Goal: Contribute content: Contribute content

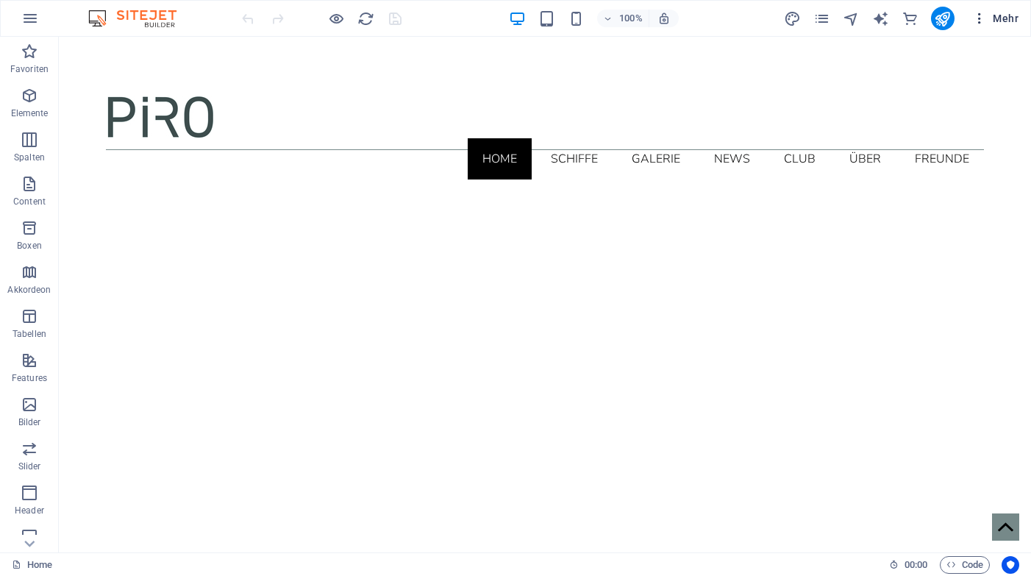
click at [1003, 18] on span "Mehr" at bounding box center [995, 18] width 46 height 15
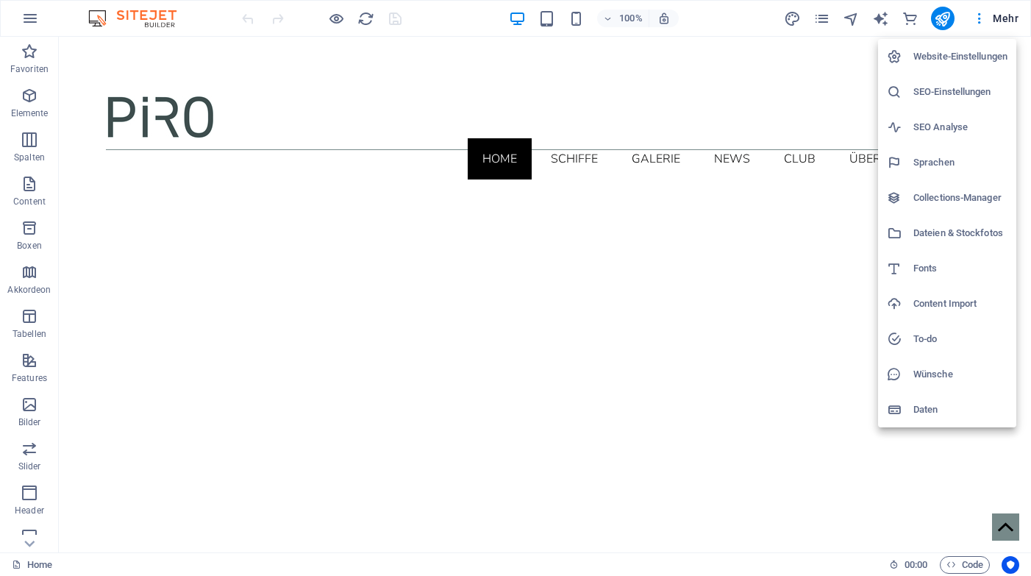
click at [921, 93] on h6 "SEO-Einstellungen" at bounding box center [960, 92] width 94 height 18
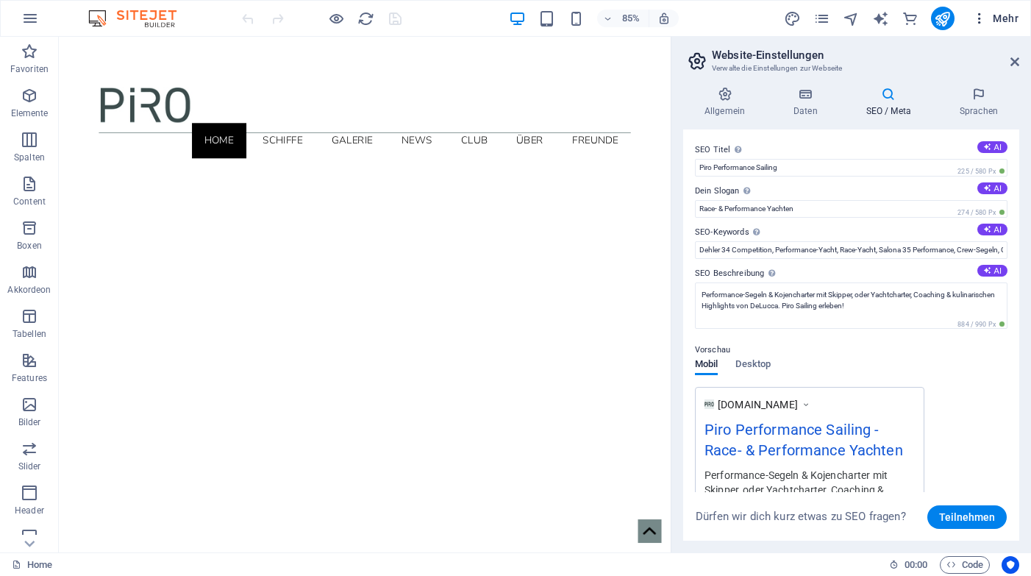
click at [1000, 23] on span "Mehr" at bounding box center [995, 18] width 46 height 15
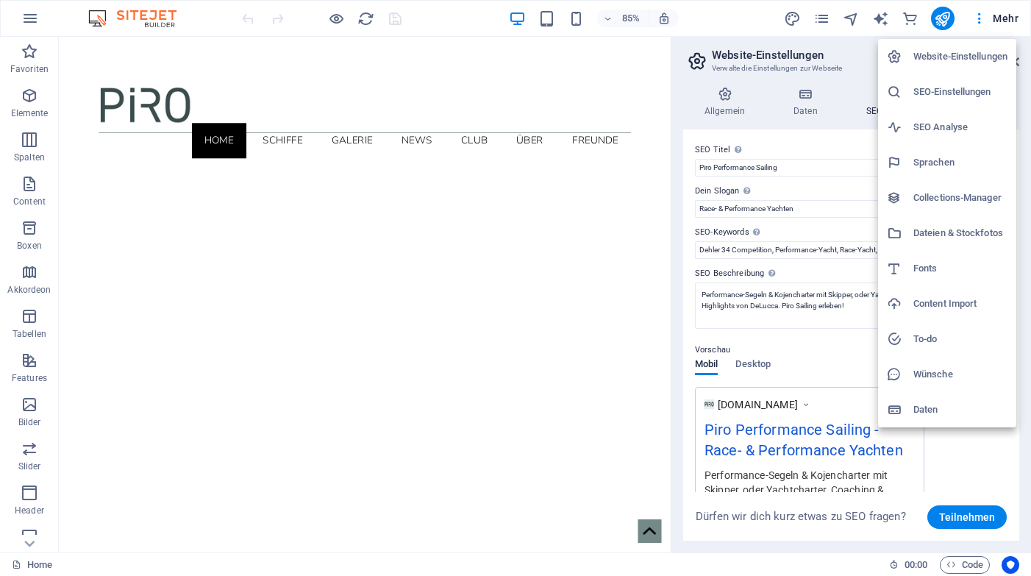
click at [933, 204] on h6 "Collections-Manager" at bounding box center [960, 198] width 94 height 18
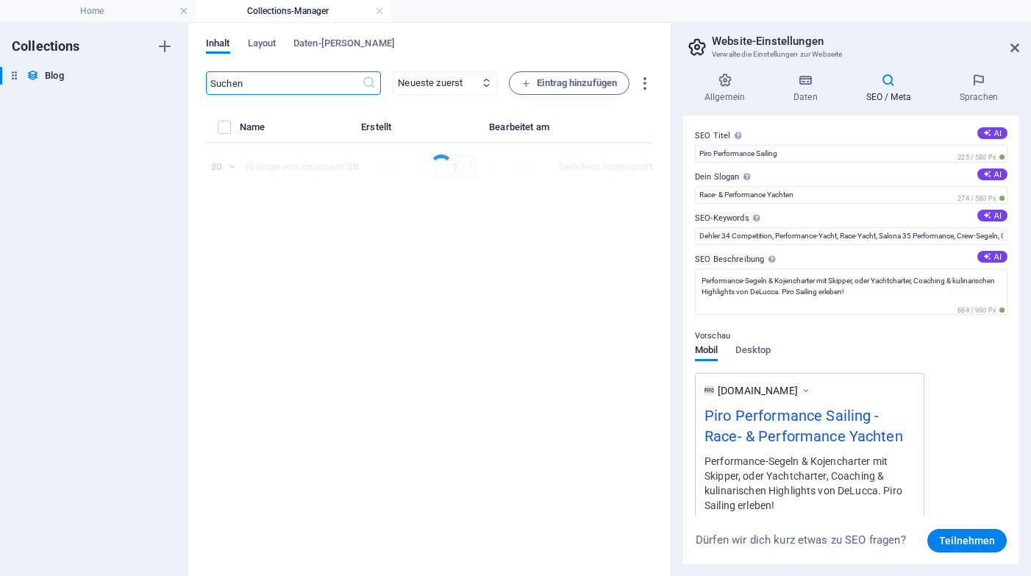
select select "columns.post-nr_DESC"
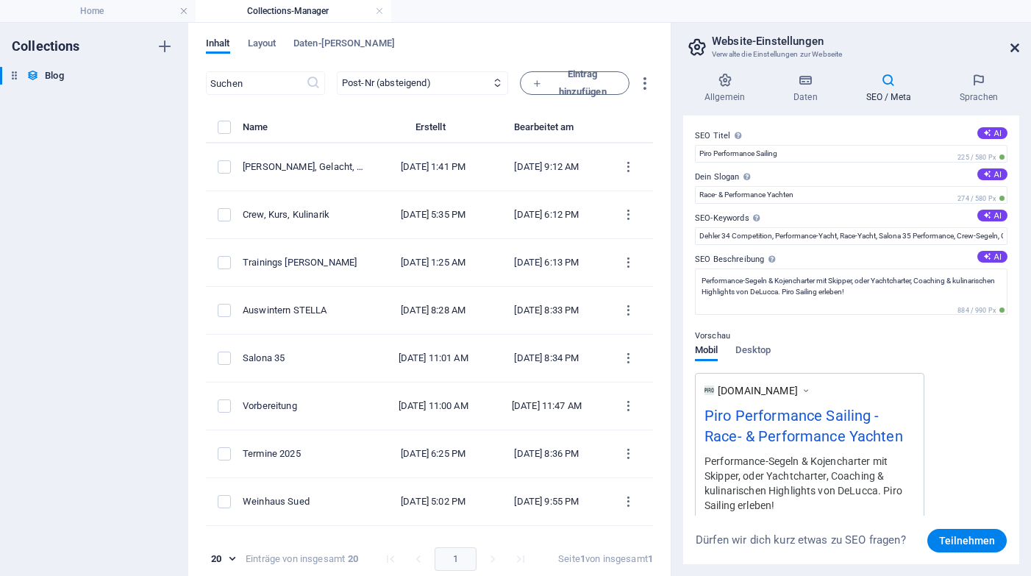
click at [1010, 49] on icon at bounding box center [1014, 48] width 9 height 12
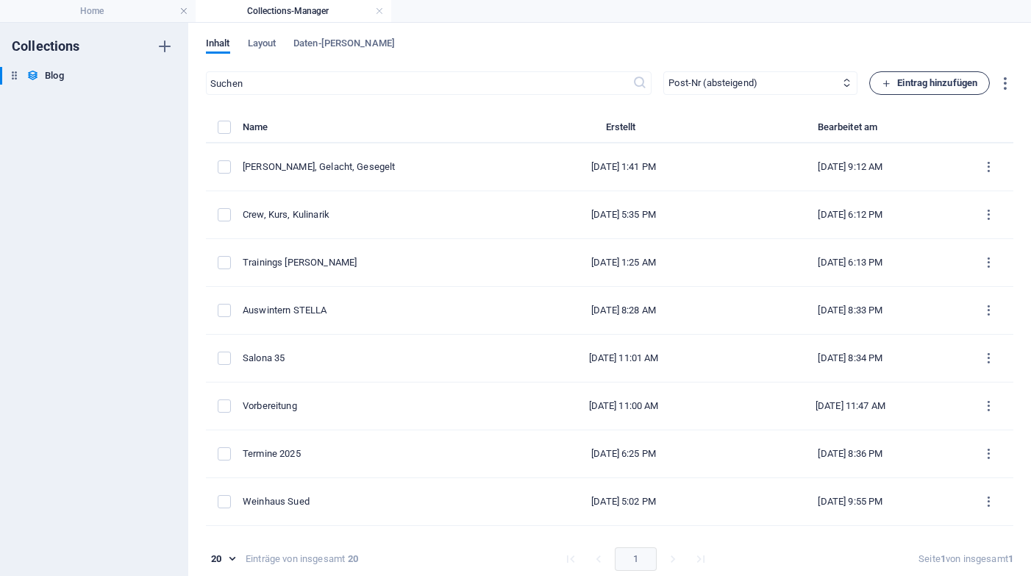
click at [894, 80] on span "Eintrag hinzufügen" at bounding box center [929, 83] width 96 height 18
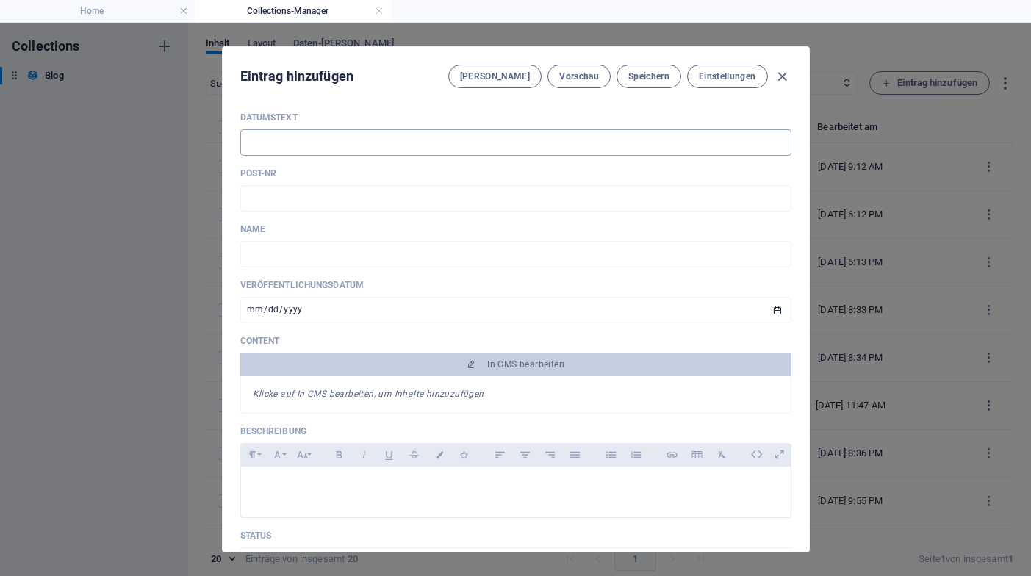
click at [295, 146] on input "text" at bounding box center [515, 142] width 551 height 26
type input "1"
type input "[DATE]"
click at [341, 200] on input "text" at bounding box center [515, 198] width 551 height 26
paste input "Post #20"
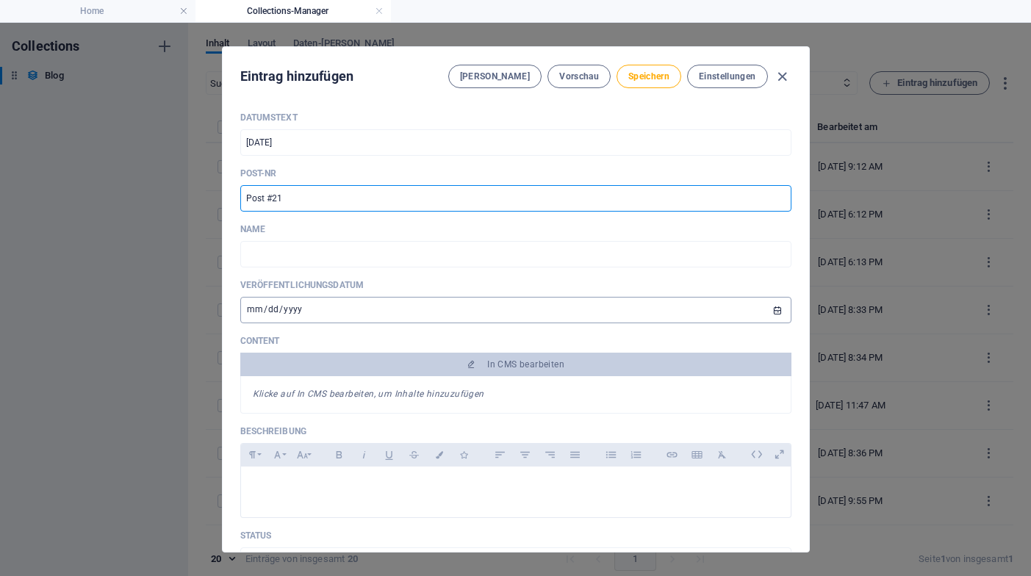
type input "Post #21"
click at [250, 312] on input "[DATE]" at bounding box center [515, 310] width 551 height 26
click at [265, 309] on input "[DATE]" at bounding box center [515, 310] width 551 height 26
type input "[DATE]"
click at [320, 255] on input "text" at bounding box center [515, 254] width 551 height 26
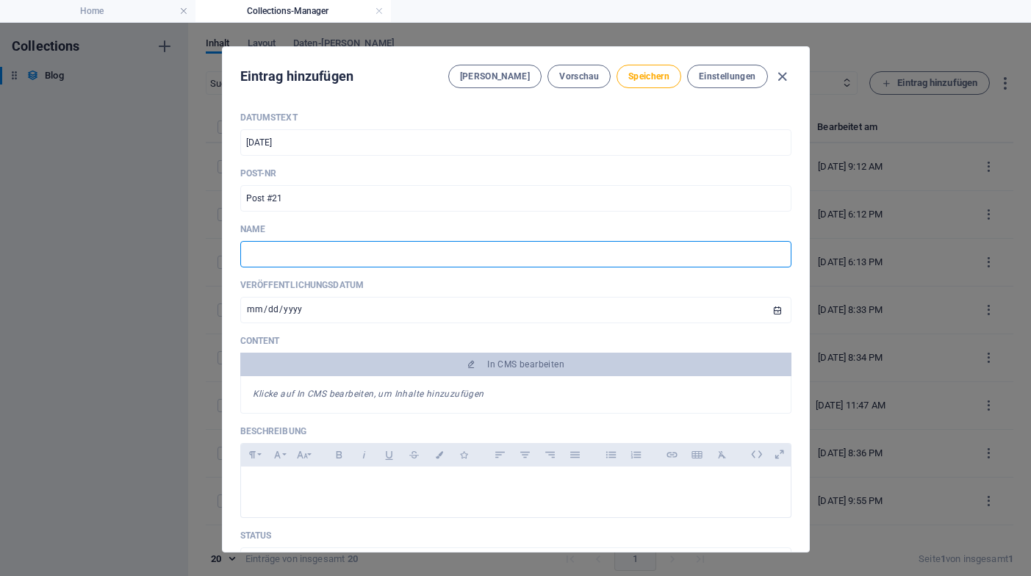
type input "d"
type input "de"
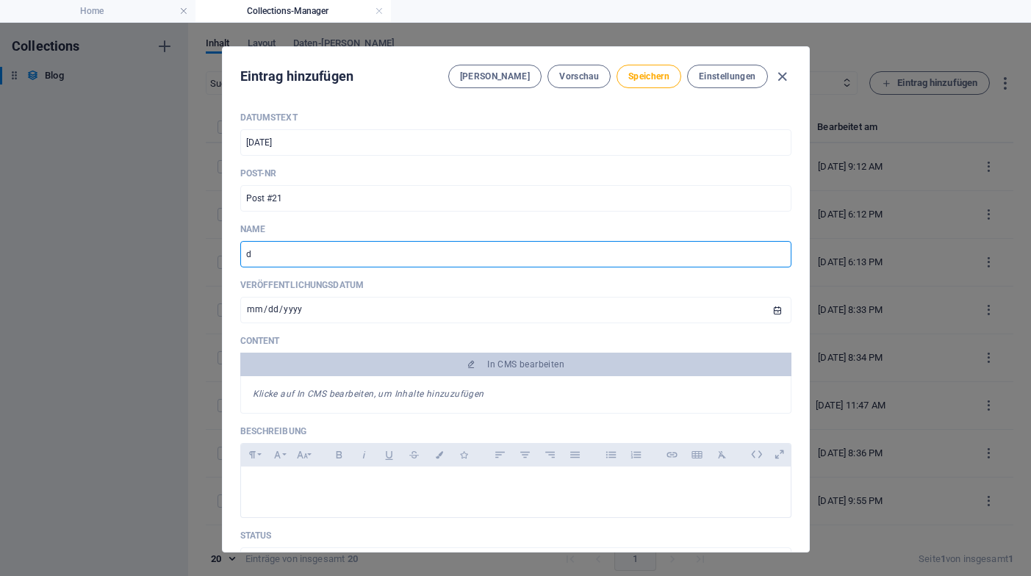
type input "de"
type input "der"
type input "der S"
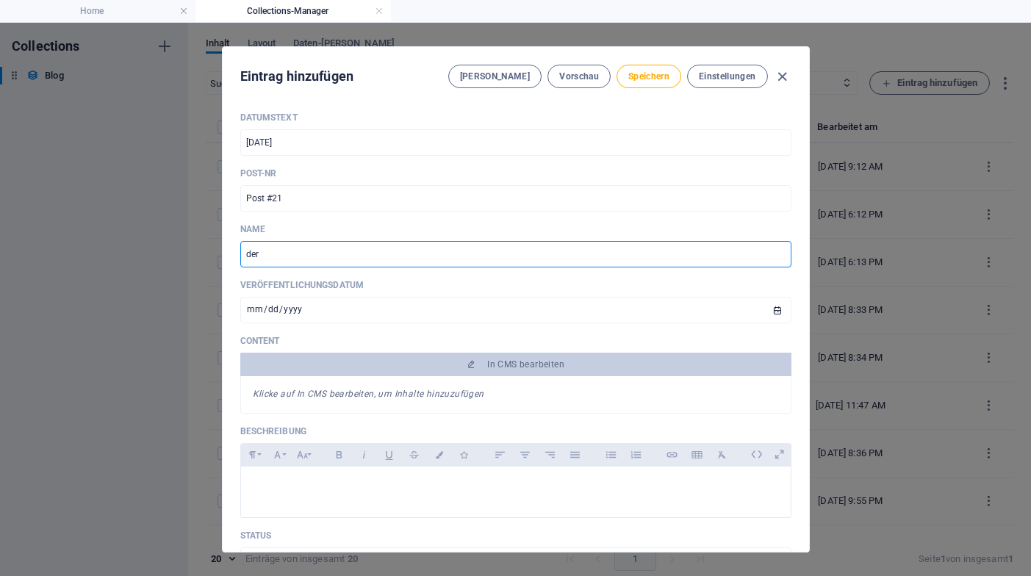
type input "der-s"
type input "der Sp"
type input "der-sp"
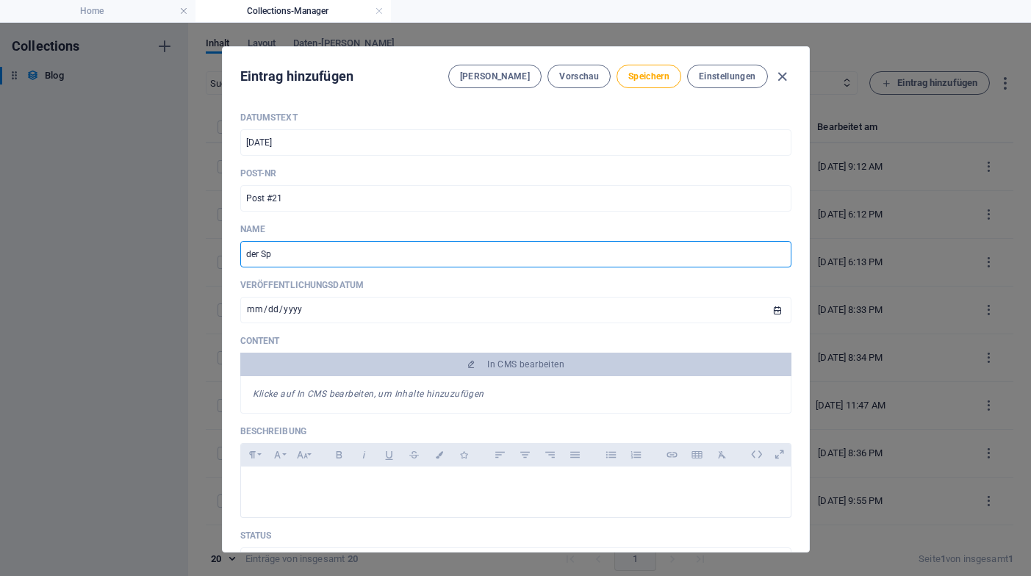
type input "der Spa"
type input "der-spa"
type input "der Spaß"
type input "der-spass"
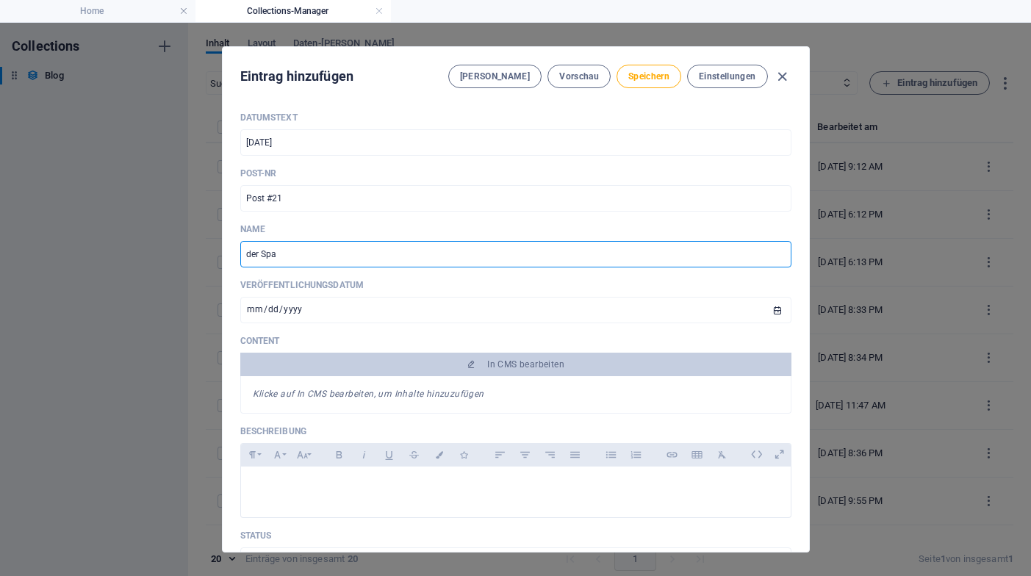
type input "der-spass"
type input "der Spaß g"
type input "der-spass-g"
type input "der Spaß ge"
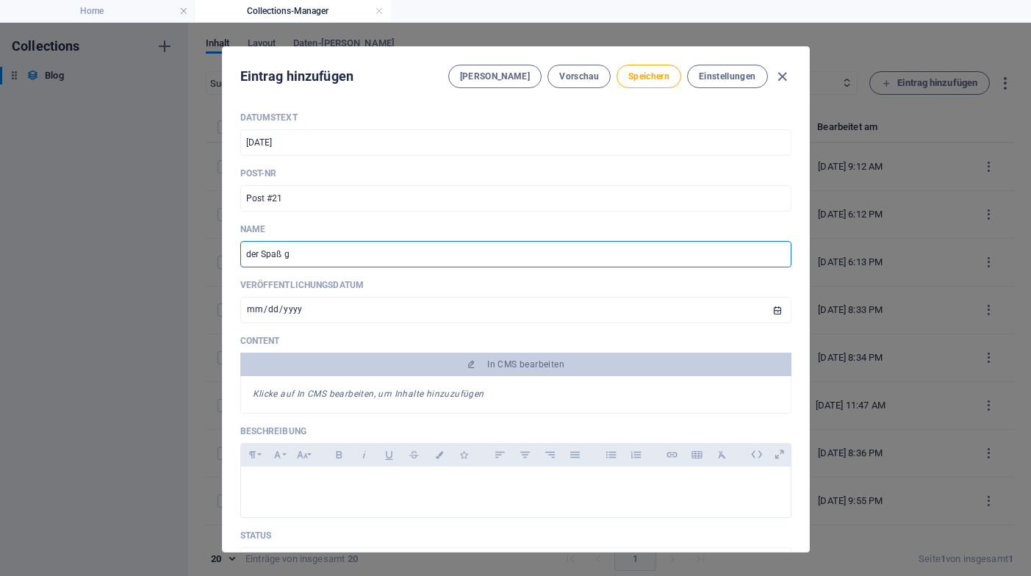
type input "der-spass-ge"
type input "der Spaß geh"
type input "der-spass-geh"
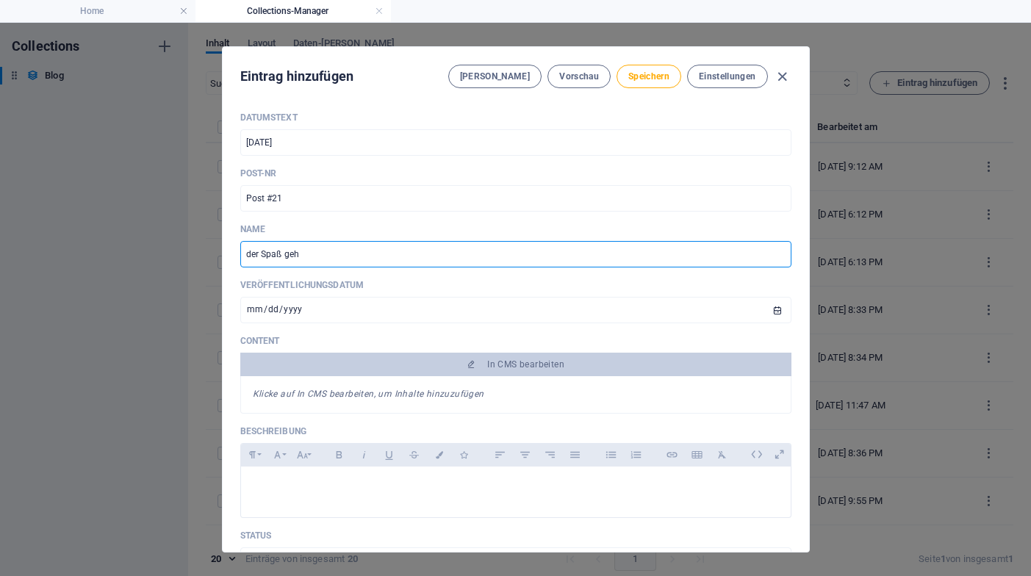
type input "der Spaß geht"
type input "der-spass-geht"
type input "der Spaß geht w"
type input "der-spass-geht-w"
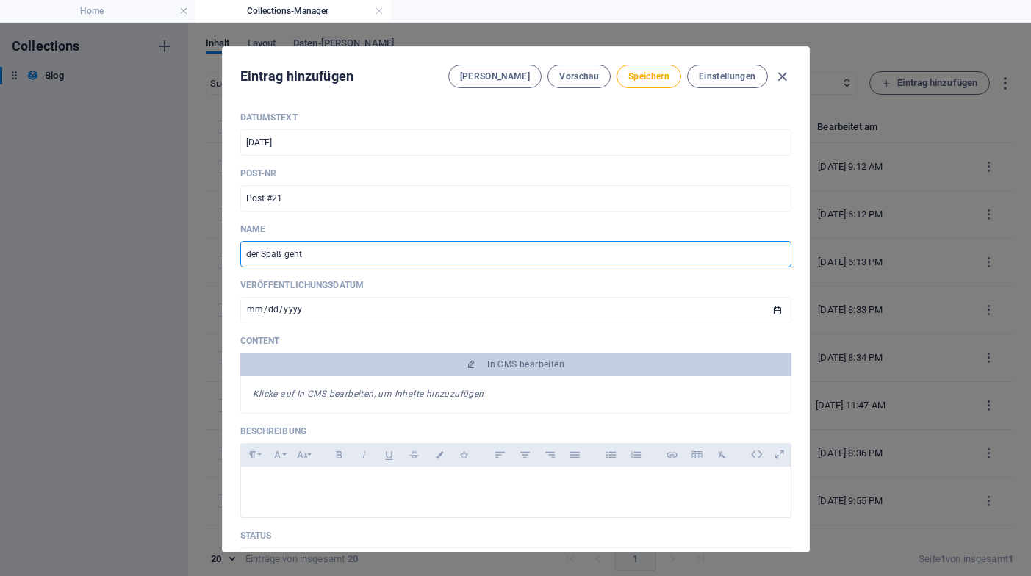
type input "der-spass-geht-w"
type input "der Spaß geht we"
type input "der-spass-geht-we"
type input "der Spaß geht wei"
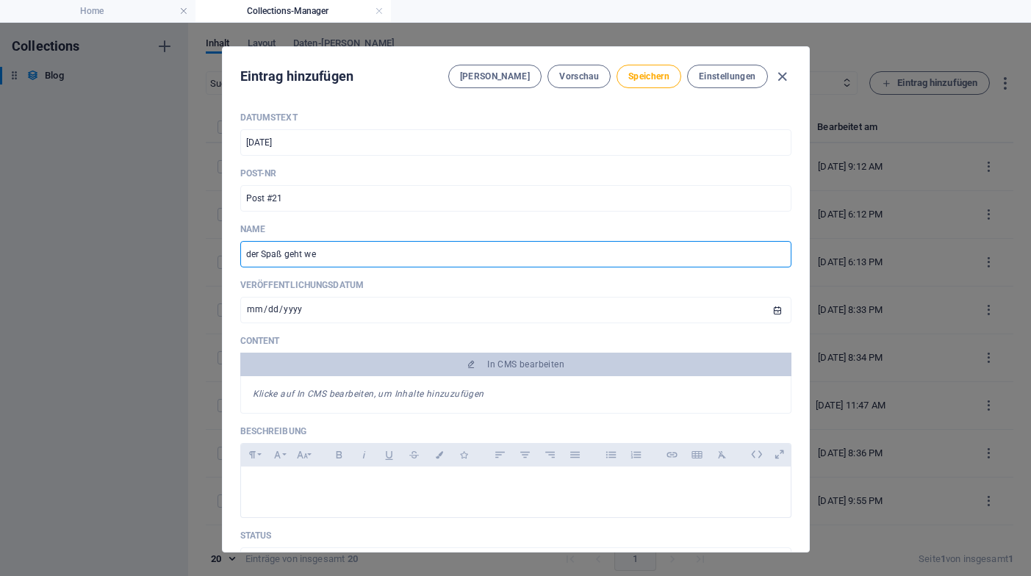
type input "der-spass-geht-[PERSON_NAME]"
type input "der Spaß geht weit"
type input "der-spass-geht-weit"
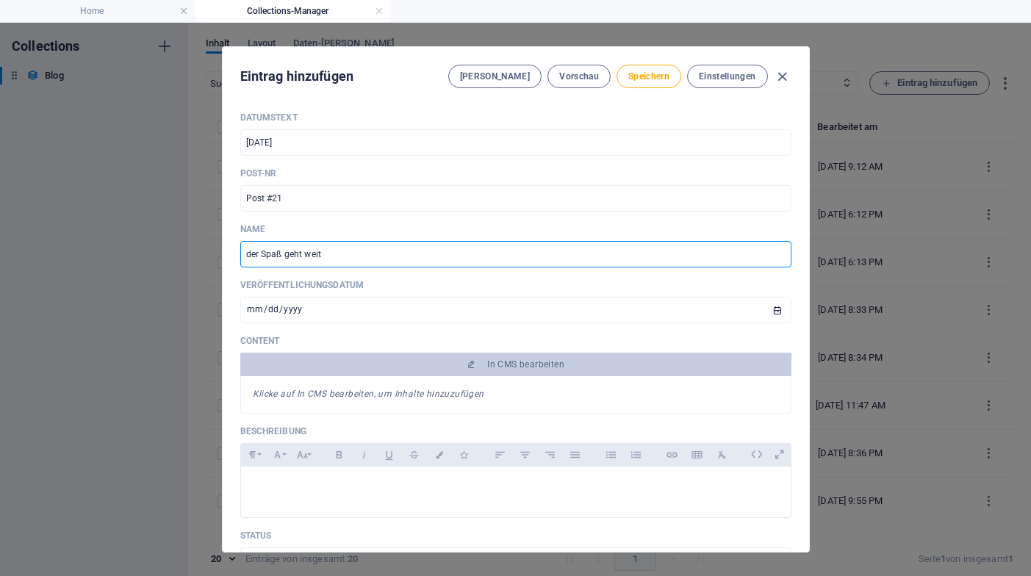
type input "der Spaß geht weite"
type input "der-spass-geht-weite"
type input "der Spaß geht weiter"
type input "der-spass-geht-weiter"
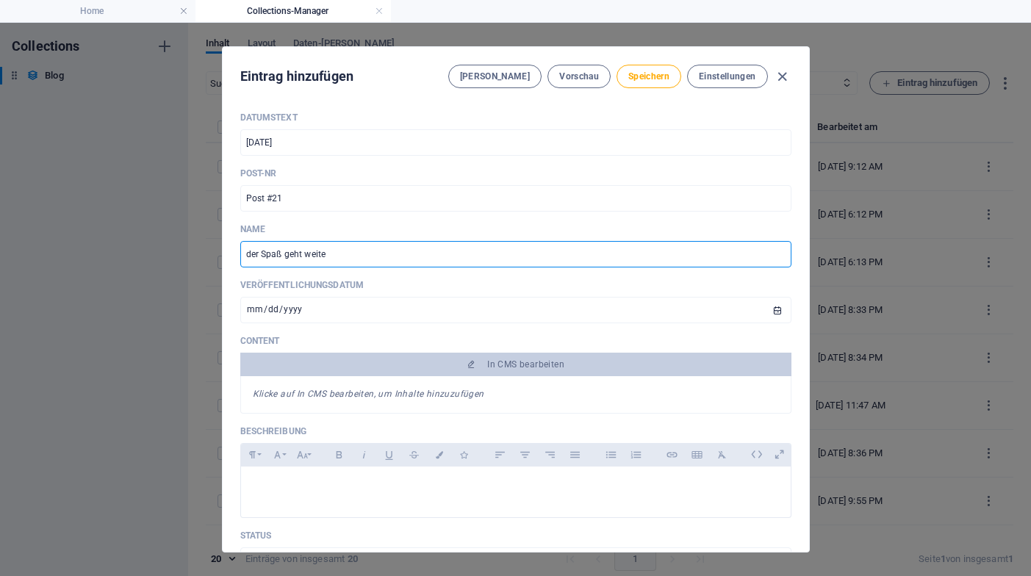
type input "der-spass-geht-weiter"
drag, startPoint x: 248, startPoint y: 254, endPoint x: 232, endPoint y: 254, distance: 16.2
click at [232, 254] on div "Datumstext [DATE] ​ Post-Nr Post #21 ​ Name der Spaß geht weiter ​ Veröffentlic…" at bounding box center [516, 326] width 587 height 452
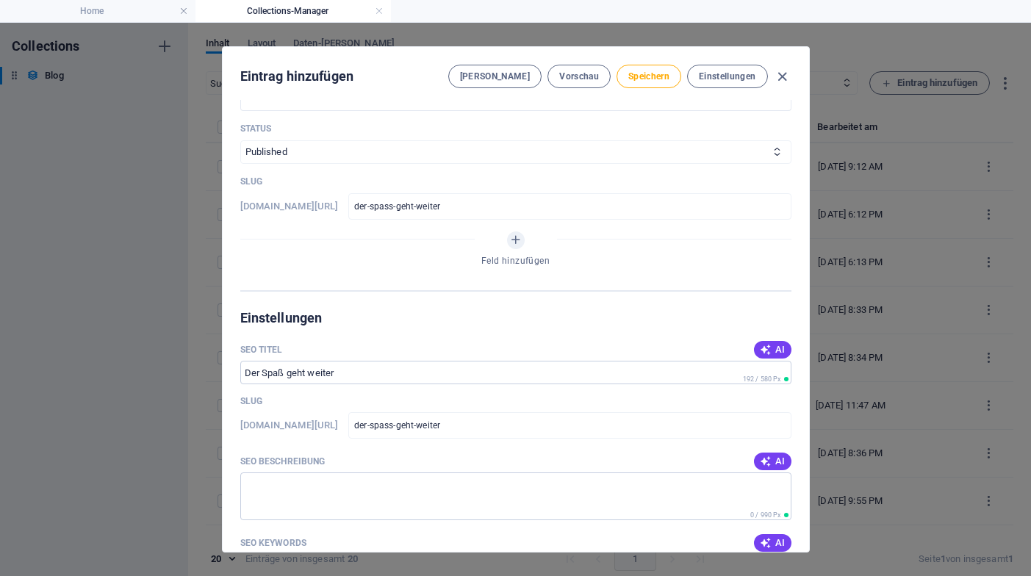
scroll to position [415, 0]
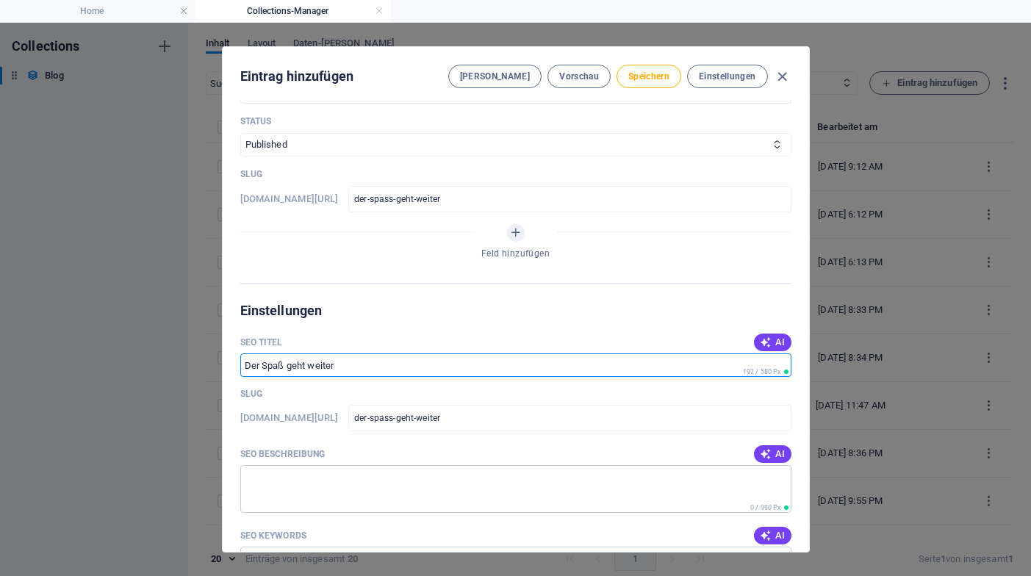
click at [352, 369] on input "SEO Titel" at bounding box center [515, 366] width 551 height 24
click at [343, 366] on input "SEO Titel" at bounding box center [515, 366] width 551 height 24
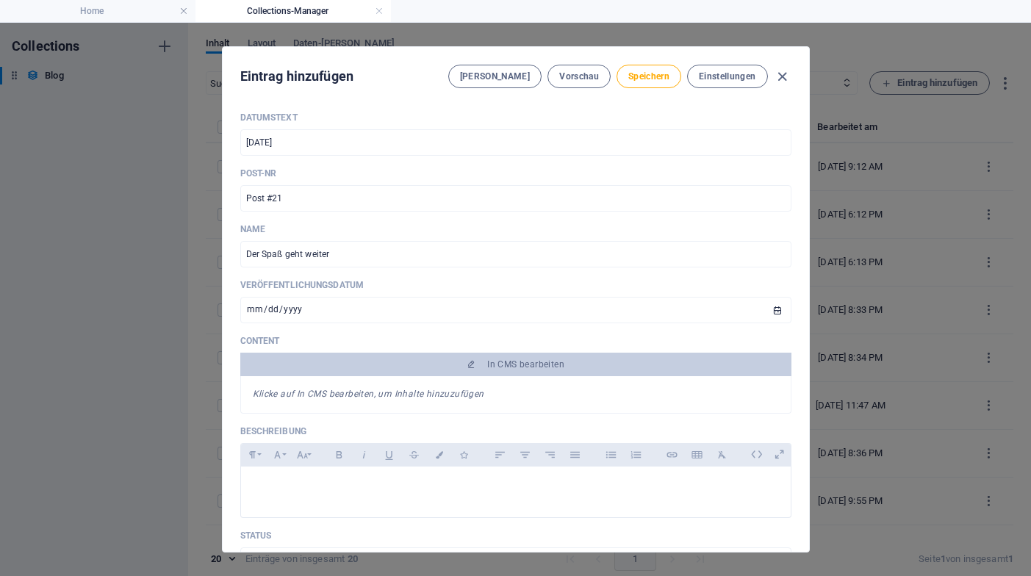
scroll to position [0, 0]
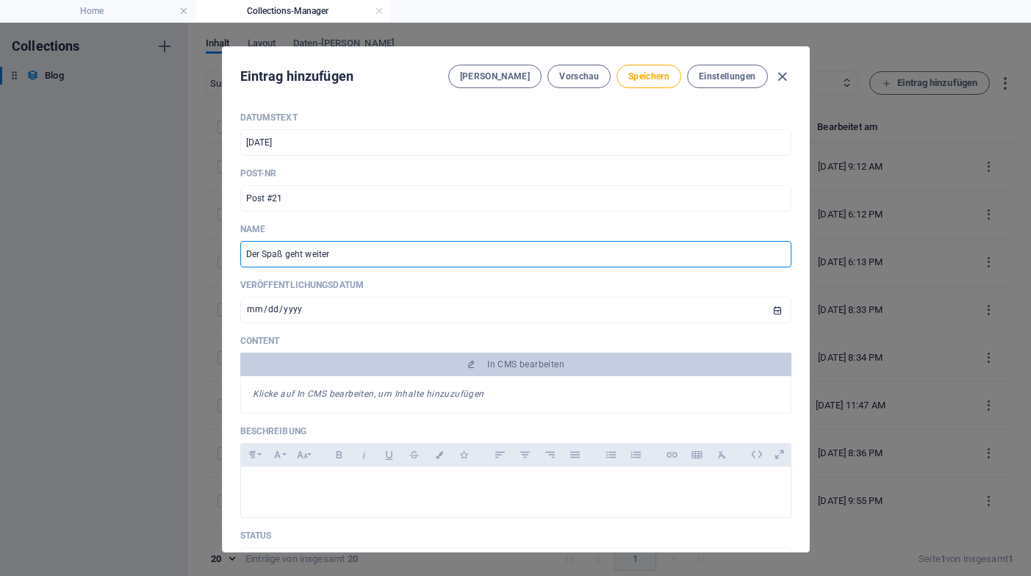
click at [340, 254] on input "Der Spaß geht weiter" at bounding box center [515, 254] width 551 height 26
type input "F"
type input "f"
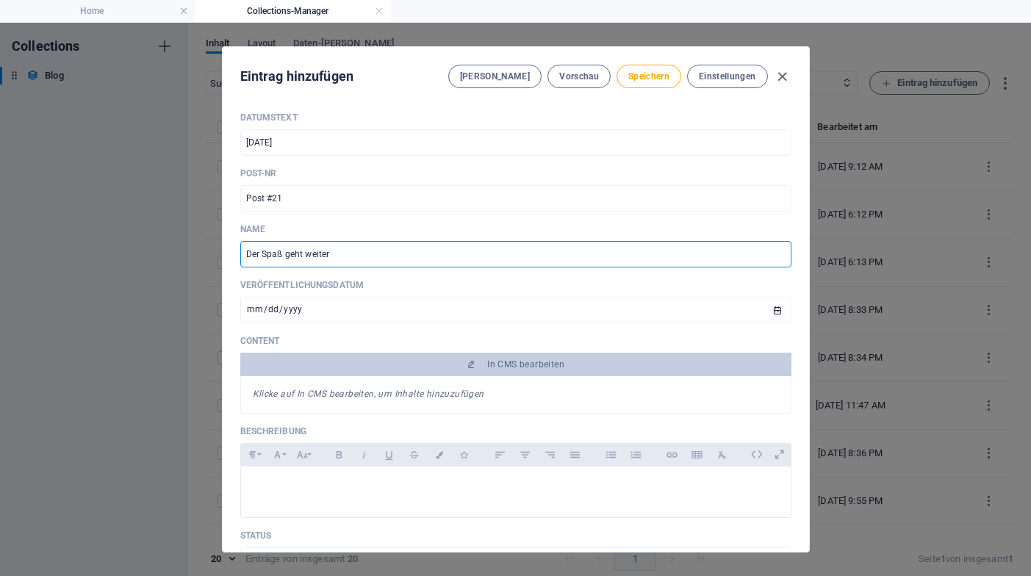
type input "f"
type input "Fo"
type input "fo"
type input "Foo"
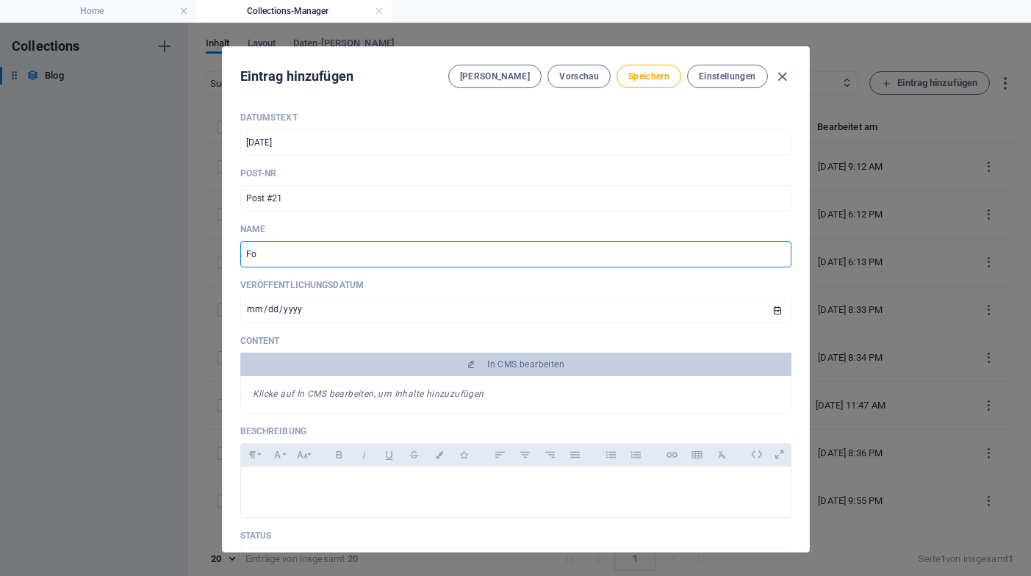
type input "foo"
type input "Food"
type input "food"
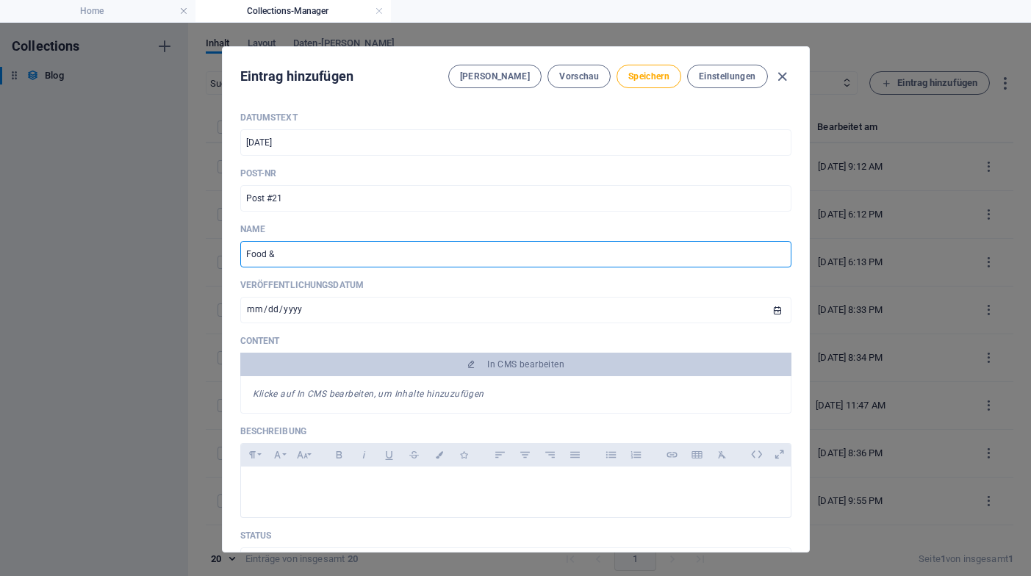
type input "Food & S"
type input "food-s"
type input "Food & Sa"
type input "food-sa"
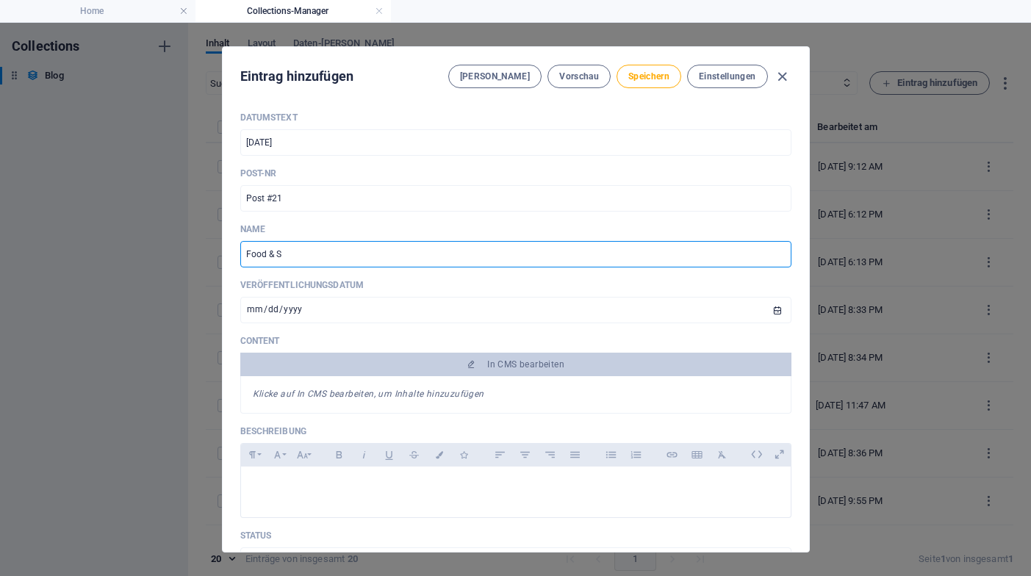
type input "food-sa"
type input "Food & Sai"
type input "food-sai"
type input "Food & Sail"
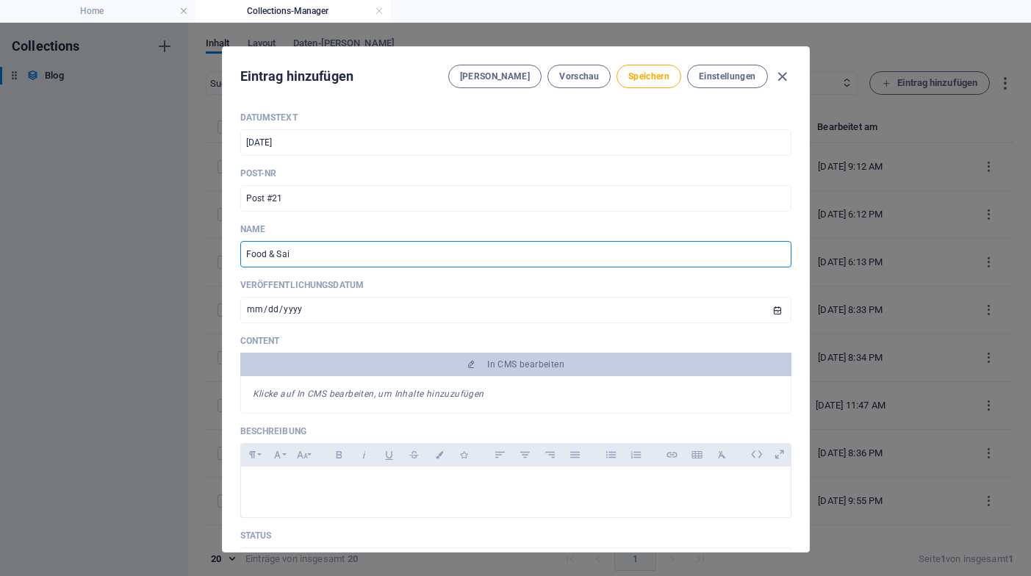
type input "food-sail"
click at [319, 254] on input "Food & Sail" at bounding box center [515, 254] width 551 height 26
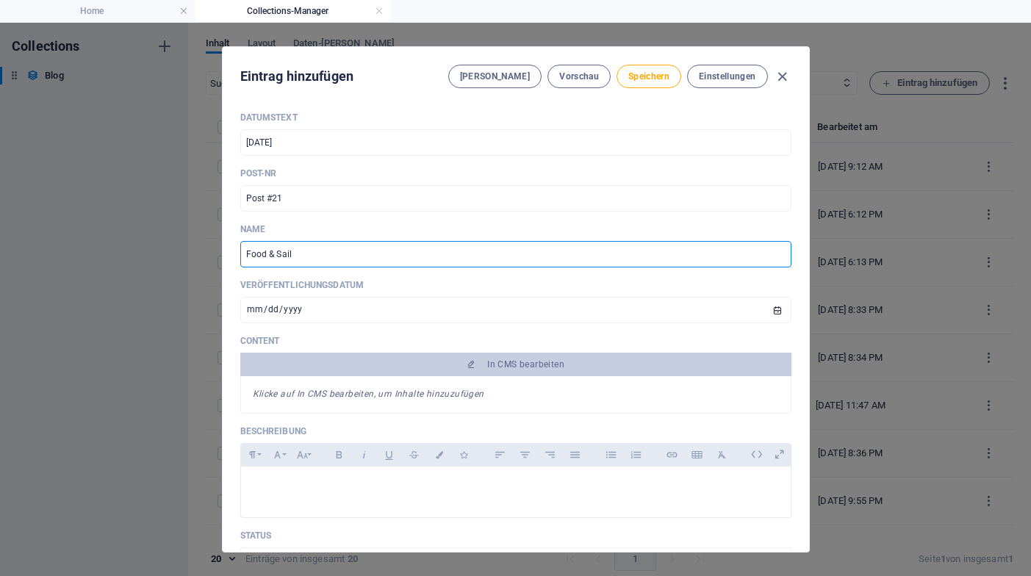
click at [314, 253] on input "Food & Sail" at bounding box center [515, 254] width 551 height 26
click at [285, 254] on input "Food & Sail" at bounding box center [515, 254] width 551 height 26
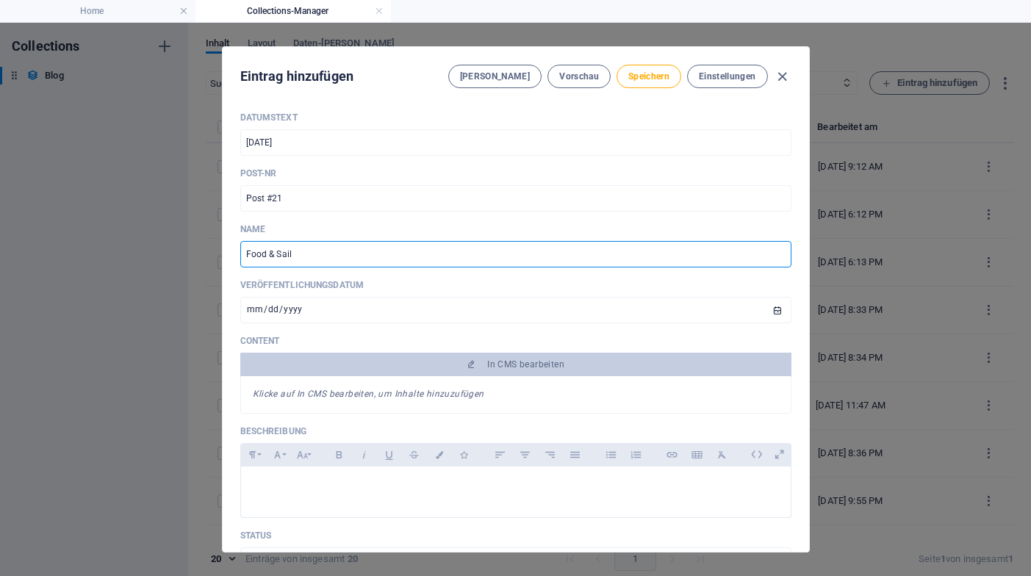
click at [285, 254] on input "Food & Sail" at bounding box center [515, 254] width 551 height 26
type input "Food & S"
type input "food-s"
type input "Food & Se"
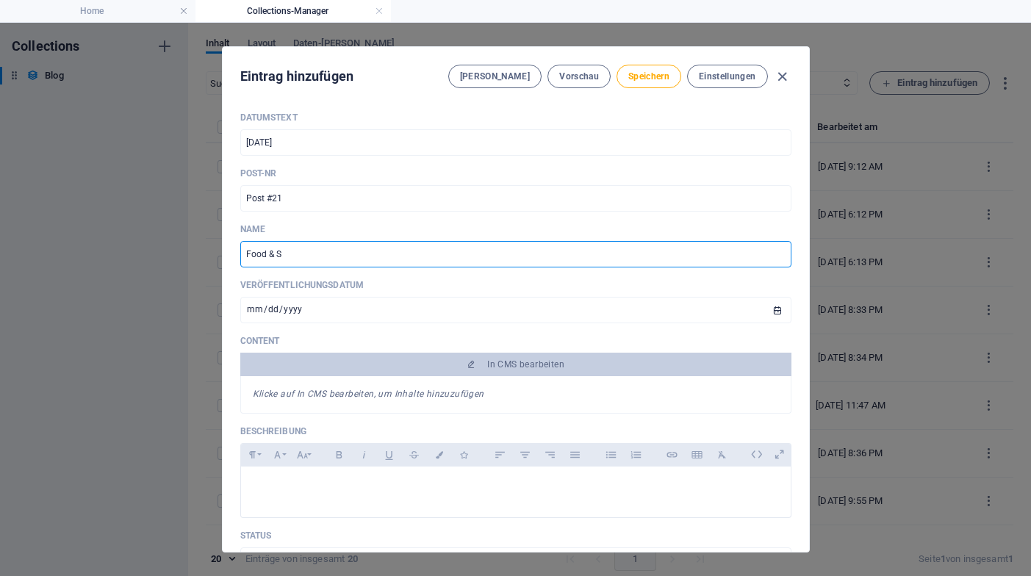
type input "food-se"
type input "Food & See"
type input "food-see"
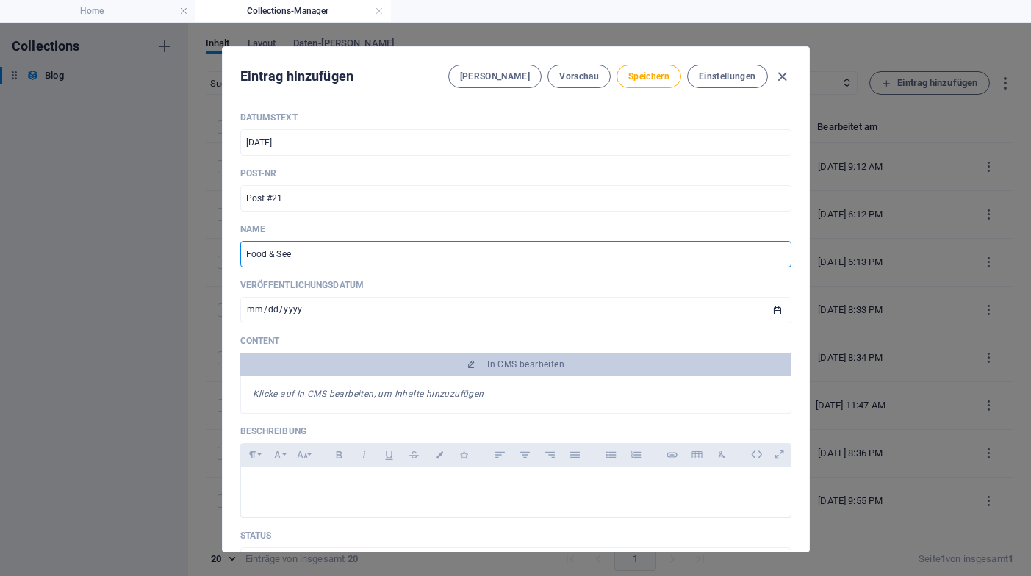
type input "Food & Seem"
type input "food-seem"
type input "Food & Seeme"
type input "food-seeme"
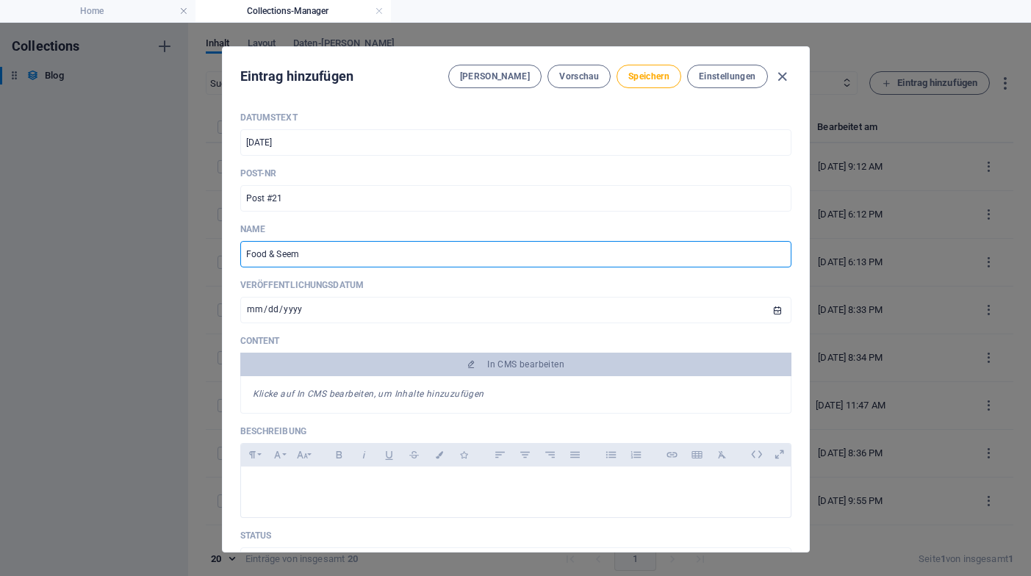
type input "food-seeme"
type input "Food & Seemei"
type input "food-seemei"
type input "Food & Seemeil"
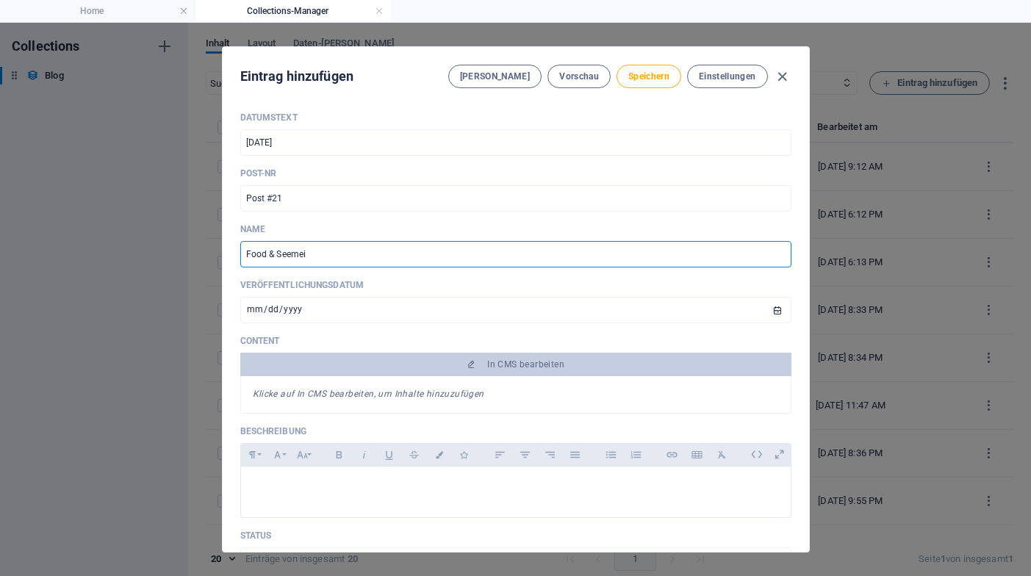
type input "food-seemeil"
type input "Food & Seemeile"
type input "food-seemeile"
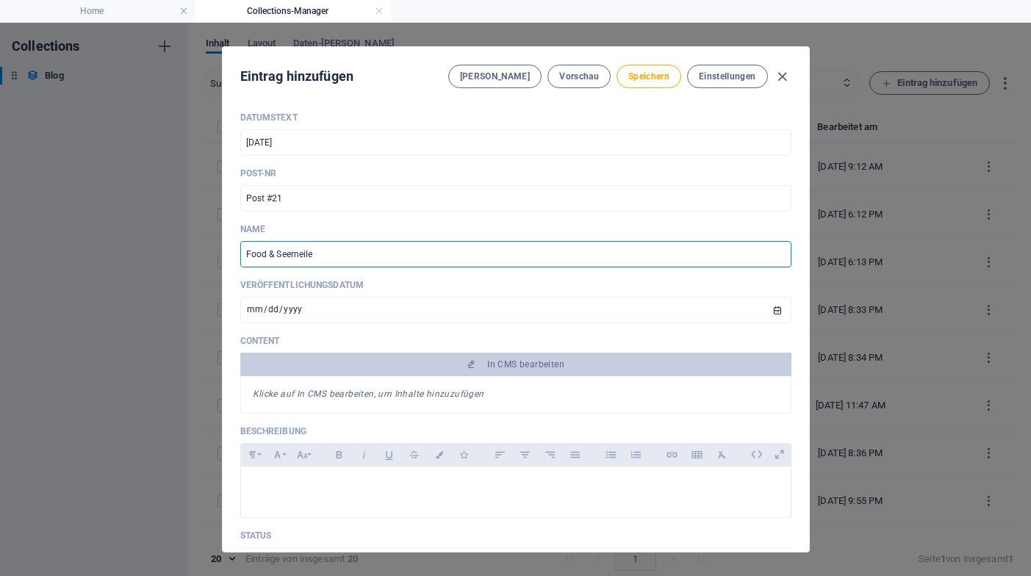
type input "Food & Seemeilen"
type input "food-seemeilen"
click at [288, 257] on input "Food & Seemeilen" at bounding box center [515, 254] width 551 height 26
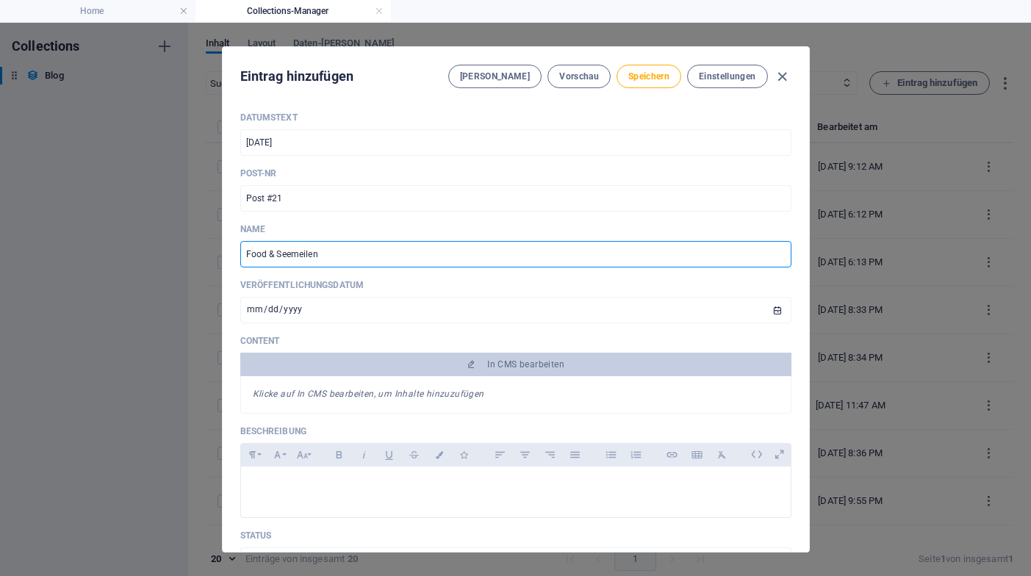
type input "Food & S"
type input "food-s"
type input "Food & Sa"
type input "food-sa"
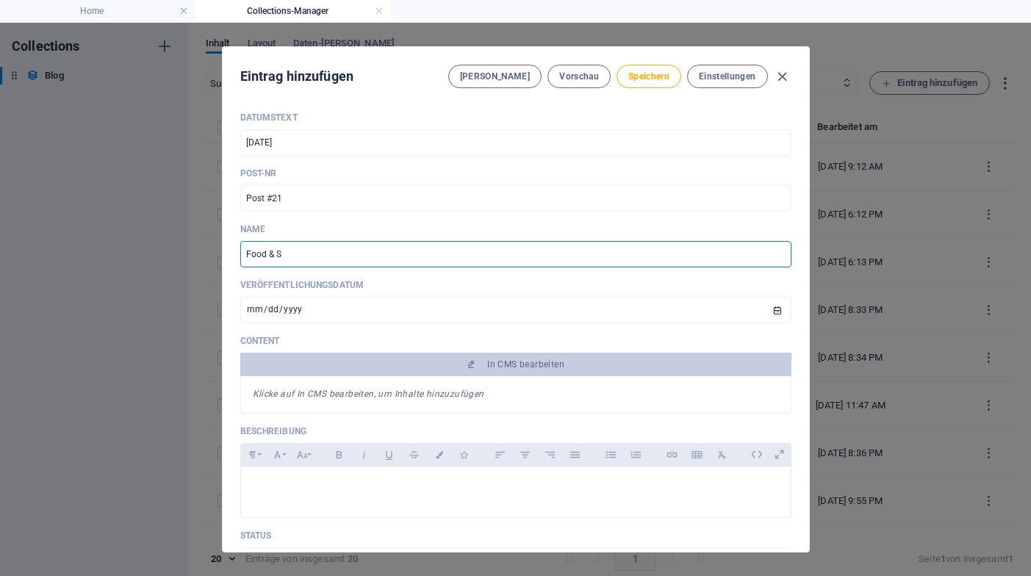
type input "food-sa"
type input "Food & Sai"
type input "food-sai"
type input "Food & Sail"
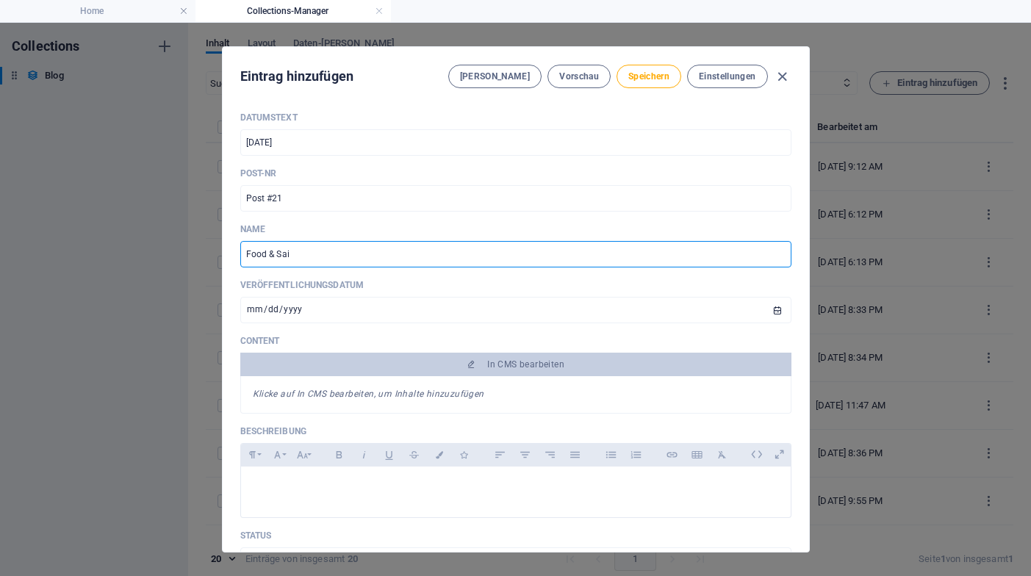
type input "food-sail"
click at [269, 255] on input "Food & Sail" at bounding box center [515, 254] width 551 height 26
click at [304, 256] on input "Food - Sail" at bounding box center [515, 254] width 551 height 26
type input "Food - Sail - S"
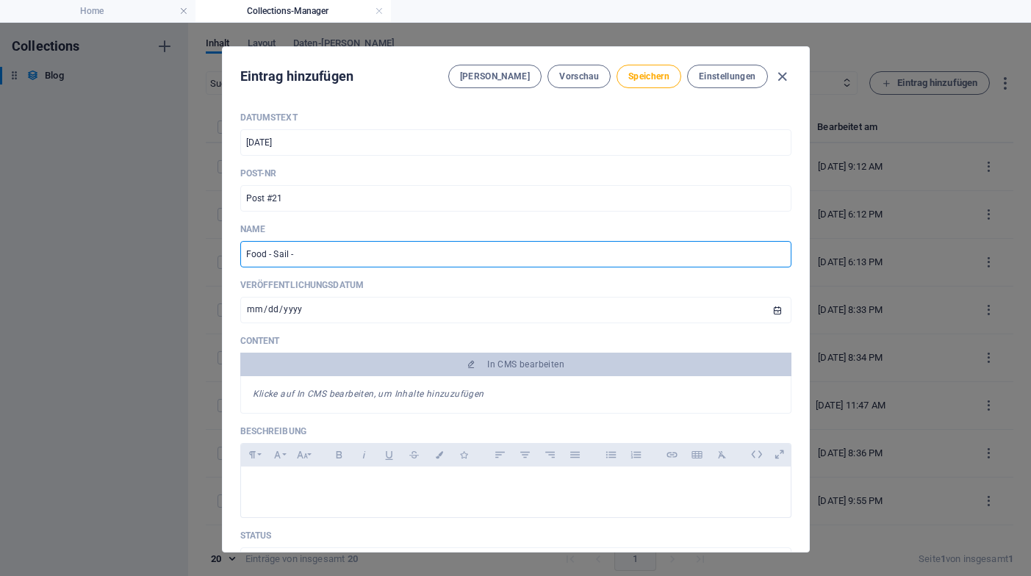
type input "food-sail-s"
type input "Food - Sail - Se"
type input "food-sail-se"
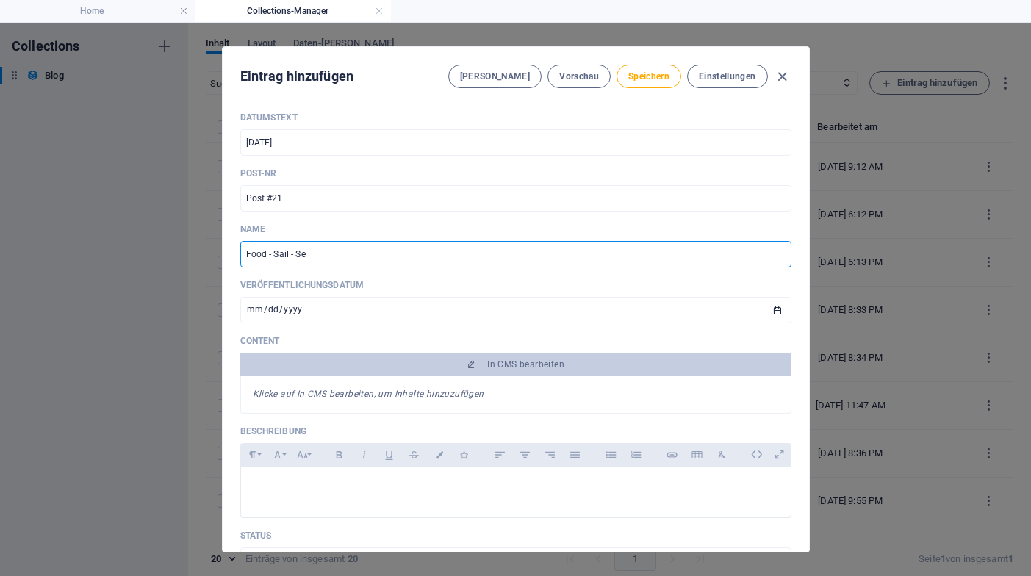
type input "Food - Sail - See"
type input "food-sail-see"
type input "Food - Sail - Seem"
type input "food-sail-seem"
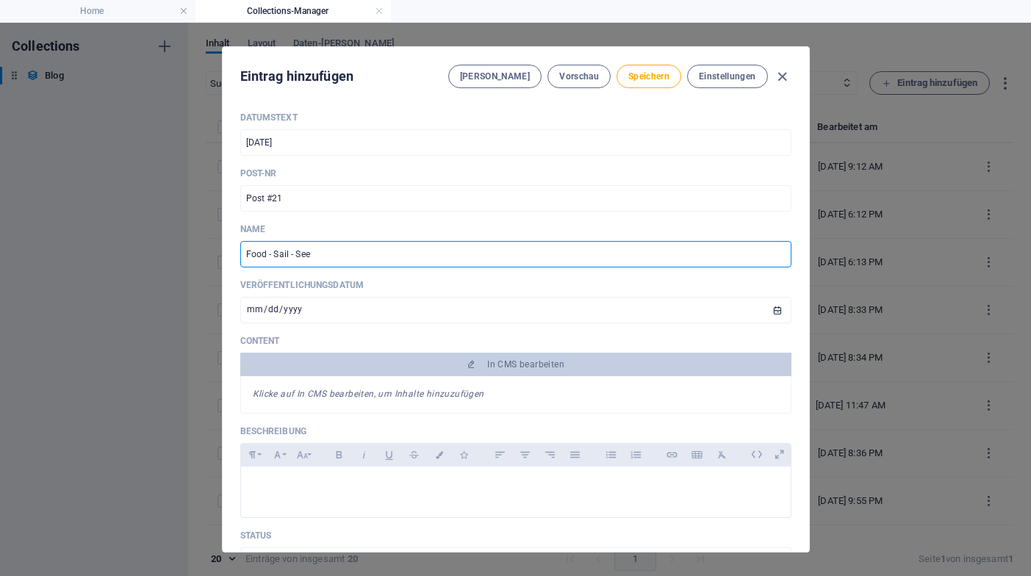
type input "food-sail-seem"
type input "Food - Sail - Seeme"
type input "food-sail-seeme"
type input "Food - Sail - Seemei"
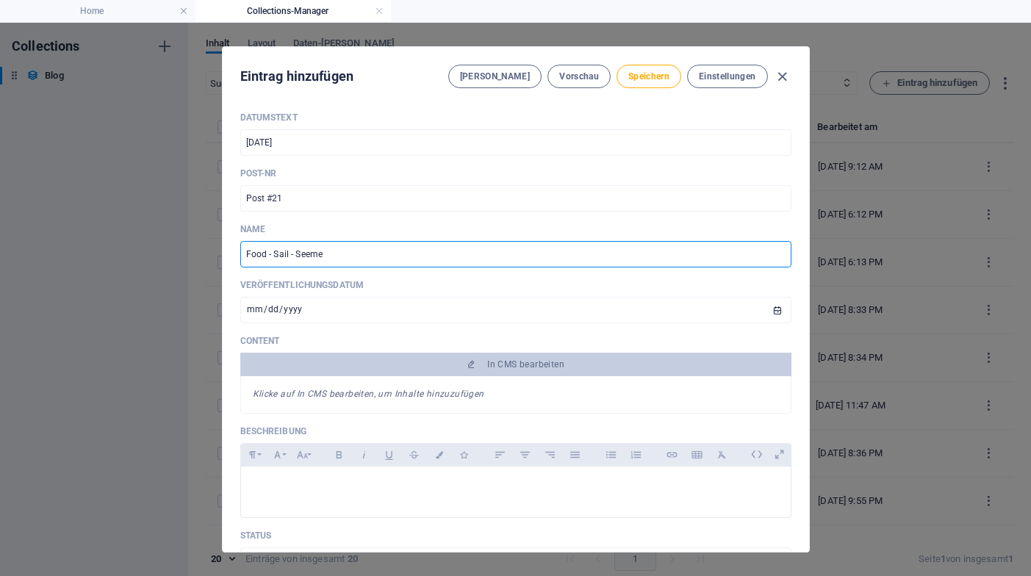
type input "food-sail-seemei"
type input "Food - Sail - Seemeil"
type input "food-sail-seemeil"
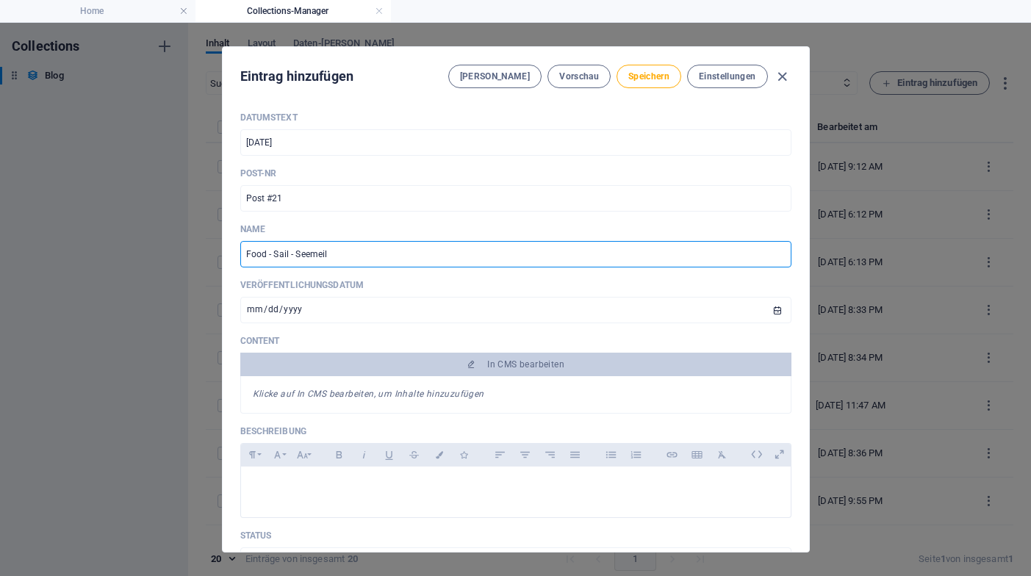
type input "Food - Sail - Seemeile"
type input "food-sail-seemeile"
type input "Food - Sail - Seemeilen"
type input "food-sail-seemeilen"
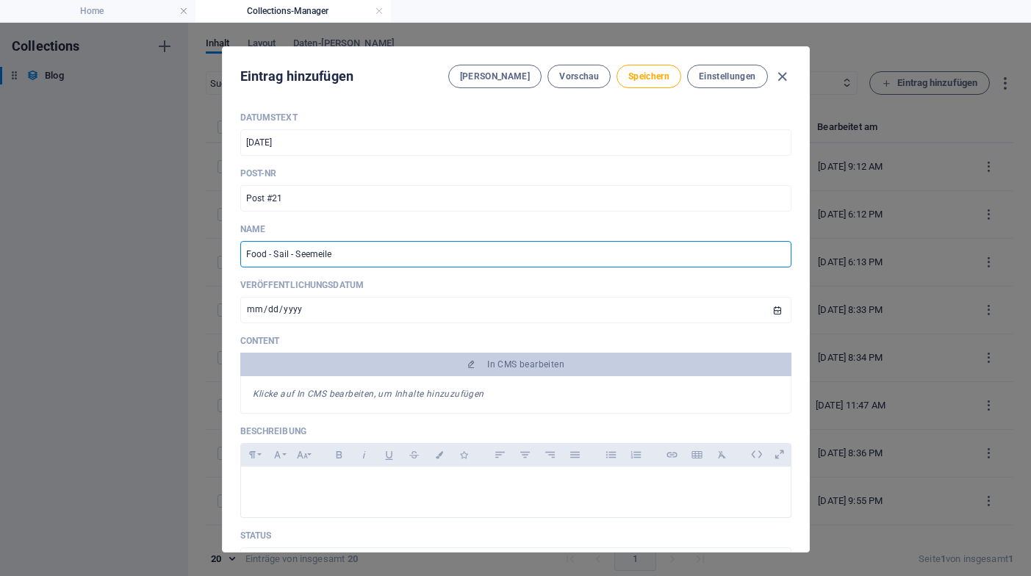
type input "food-sail-seemeilen"
type input "Food - Sail - Seemeilen"
click at [342, 331] on div "Datumstext [DATE] ​ Post-Nr Post #21 ​ Name Food - Sail - Seemeilen ​ Veröffent…" at bounding box center [515, 405] width 551 height 586
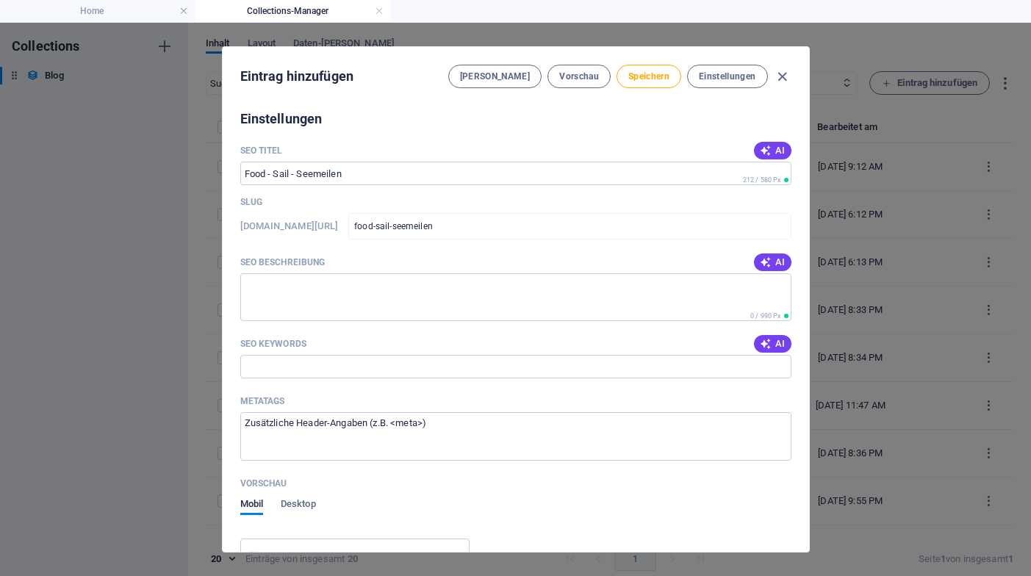
scroll to position [609, 0]
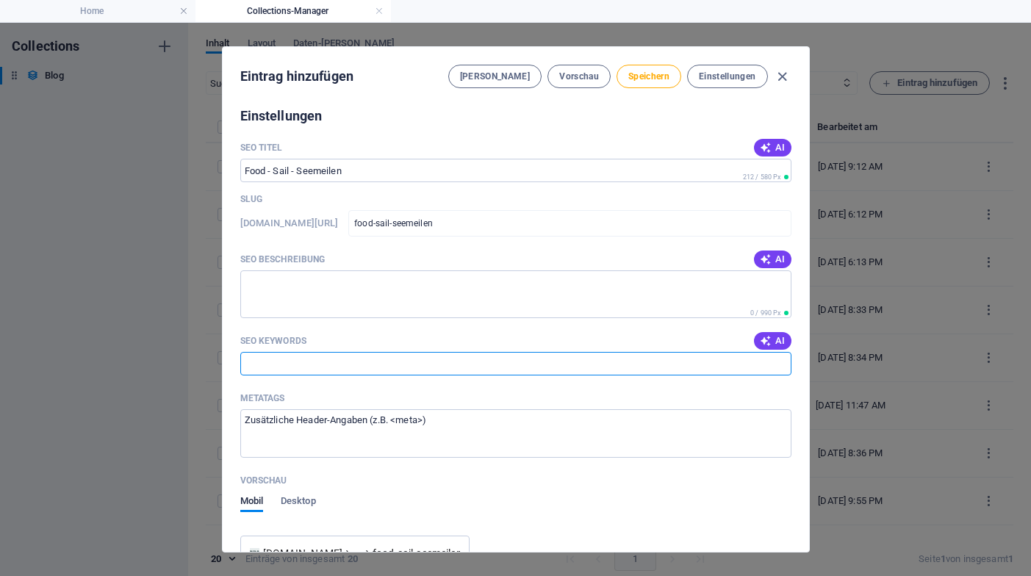
click at [267, 362] on input "SEO Keywords" at bounding box center [515, 364] width 551 height 24
paste input "Dehler 34C, Salona 35, Race Performance-Yachten, Kojencharter, Yachtcharter Hei…"
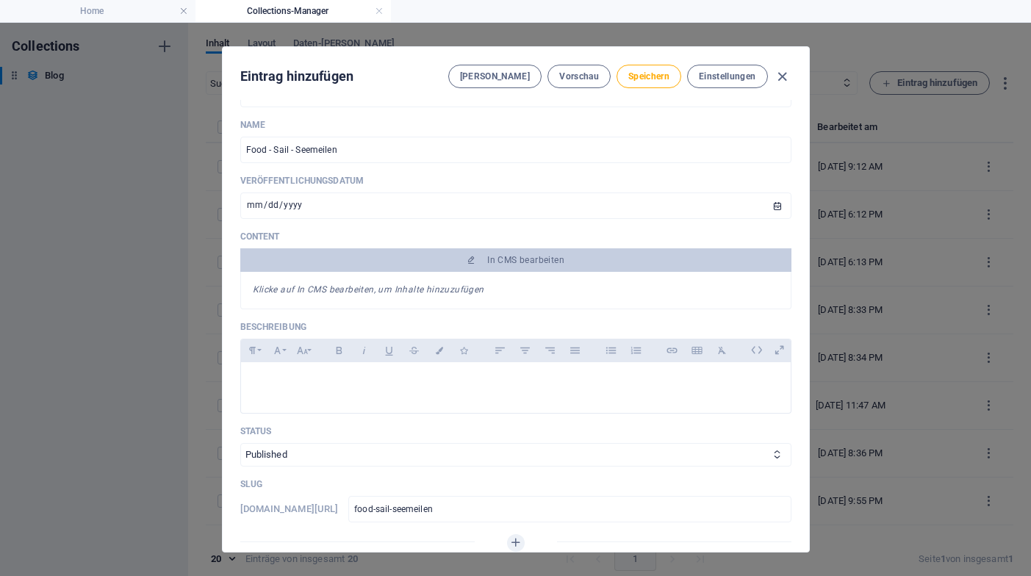
scroll to position [103, 0]
type input "Dehler 34C, Salona 35, Race Performance-Yachten, Kojencharter, Yachtcharter Hei…"
click at [312, 373] on div at bounding box center [516, 386] width 550 height 44
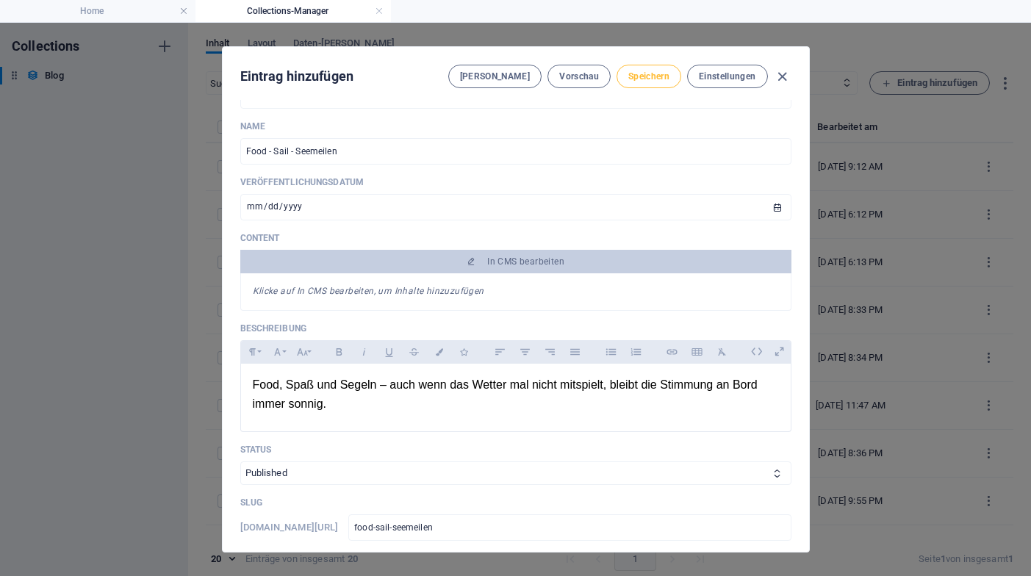
click at [651, 70] on button "Speichern" at bounding box center [649, 77] width 65 height 24
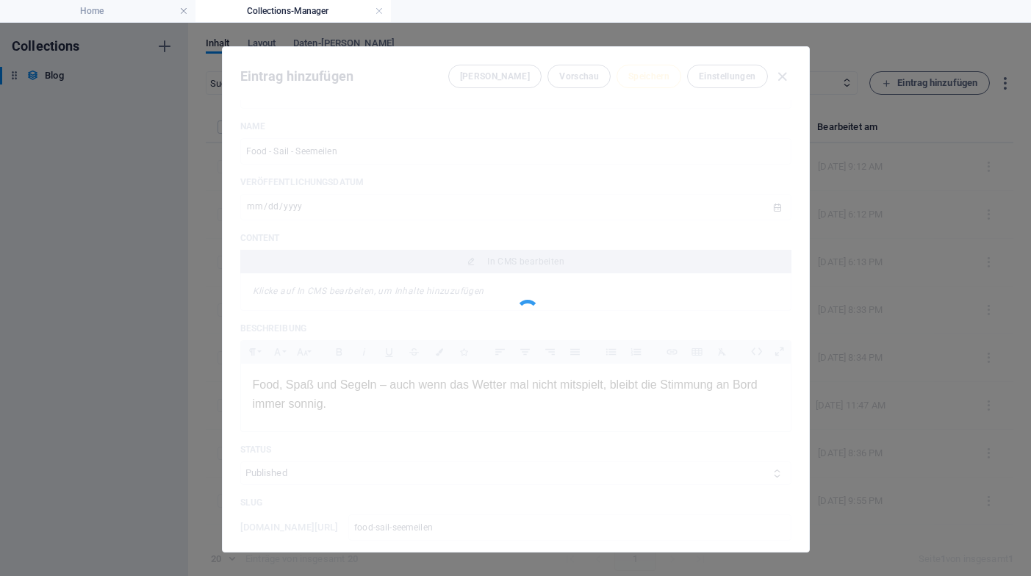
type input "food-sail-seemeilen"
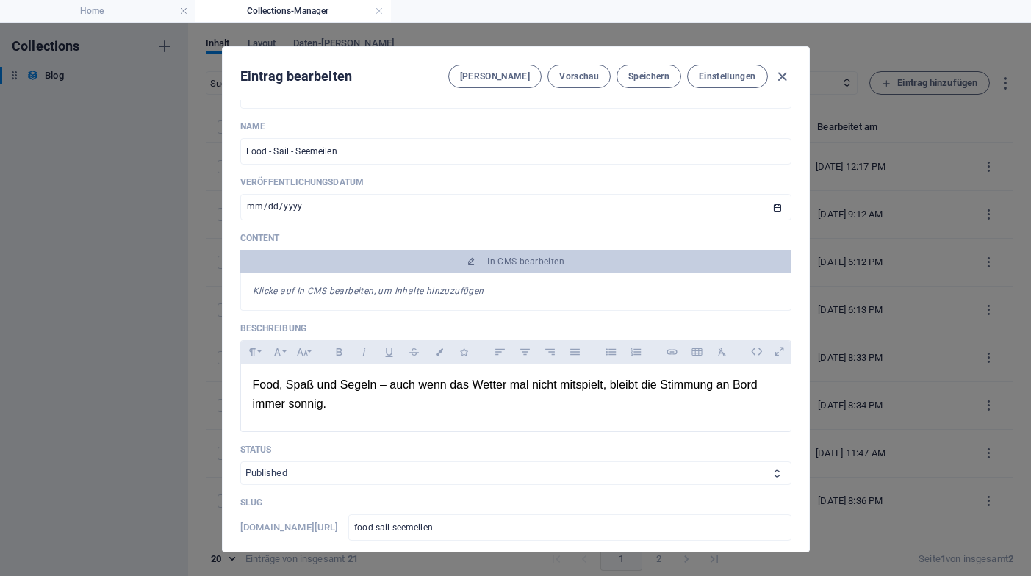
select select "Draft"
click at [658, 79] on span "Speichern" at bounding box center [648, 77] width 41 height 12
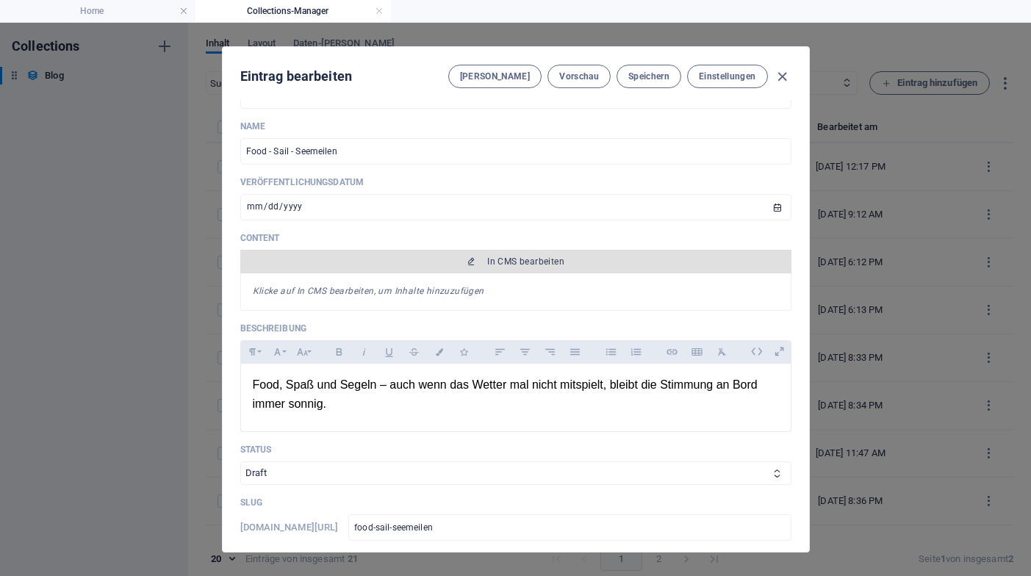
click at [524, 264] on span "In CMS bearbeiten" at bounding box center [525, 262] width 77 height 12
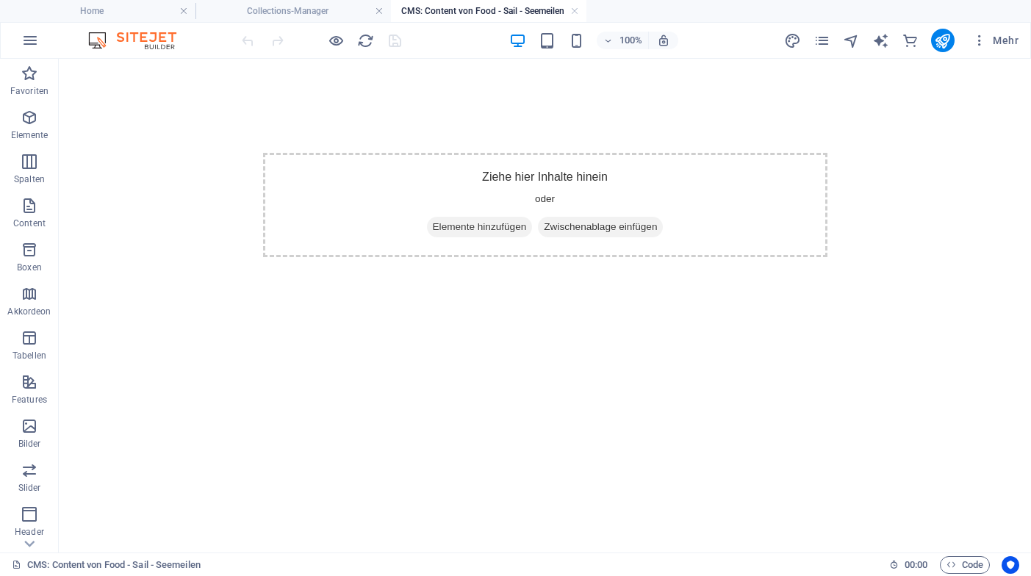
scroll to position [0, 0]
click at [25, 81] on icon "button" at bounding box center [30, 74] width 18 height 18
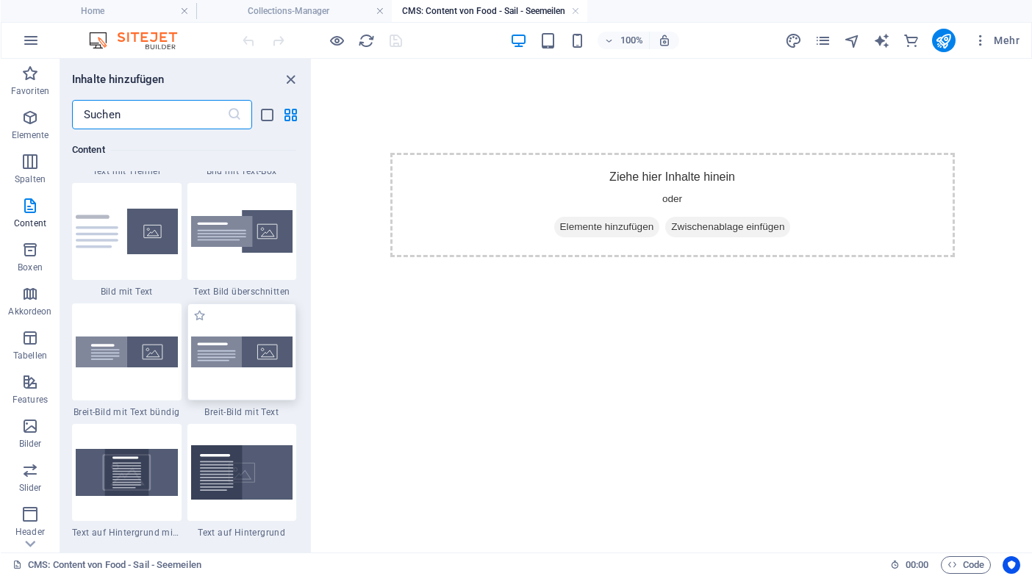
scroll to position [2945, 0]
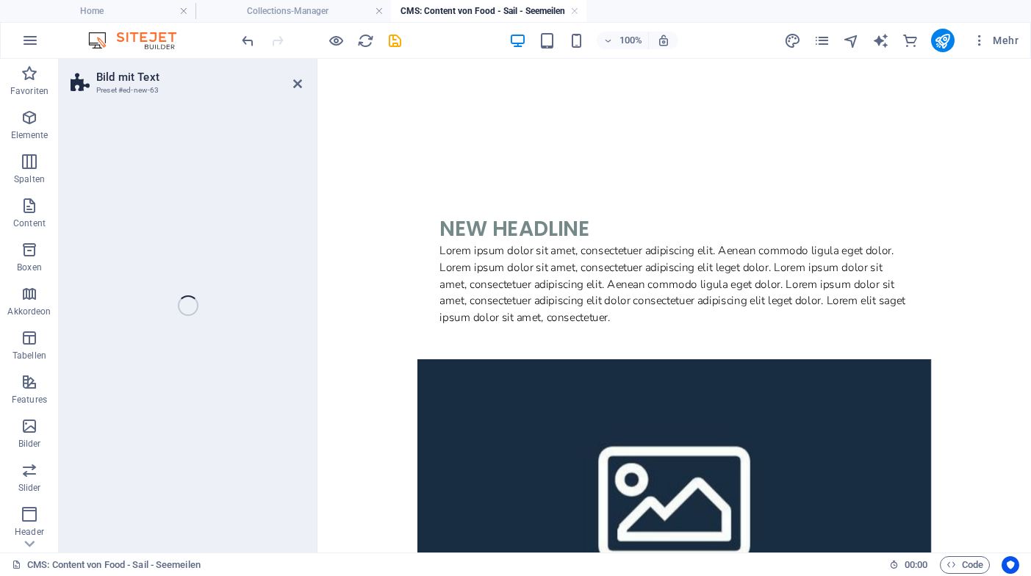
select select "rem"
select select "px"
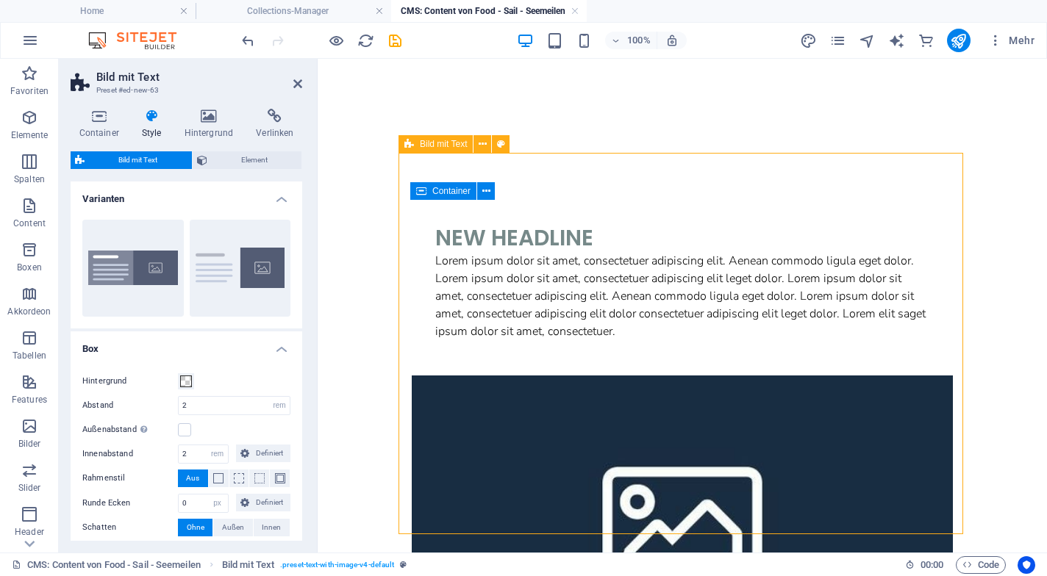
click at [834, 376] on figure at bounding box center [682, 519] width 541 height 287
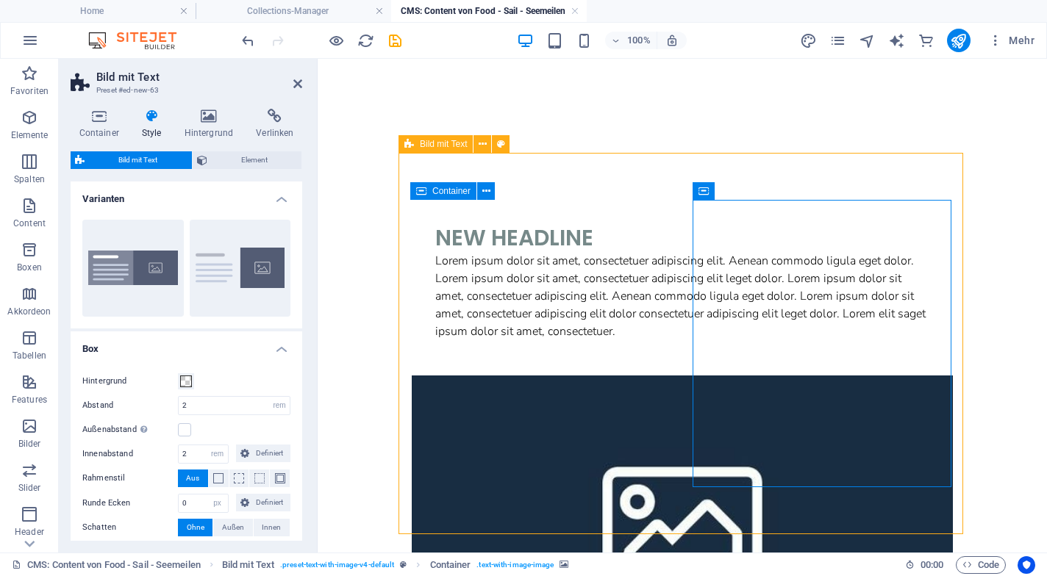
click at [834, 376] on figure at bounding box center [682, 519] width 541 height 287
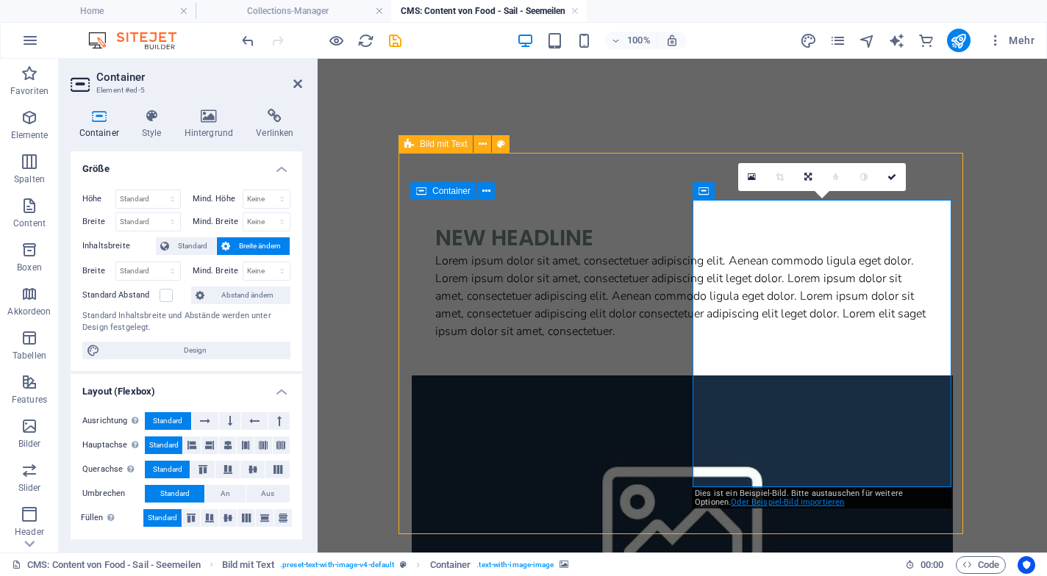
click at [773, 501] on link "Oder Beispiel-Bild importieren" at bounding box center [787, 503] width 113 height 10
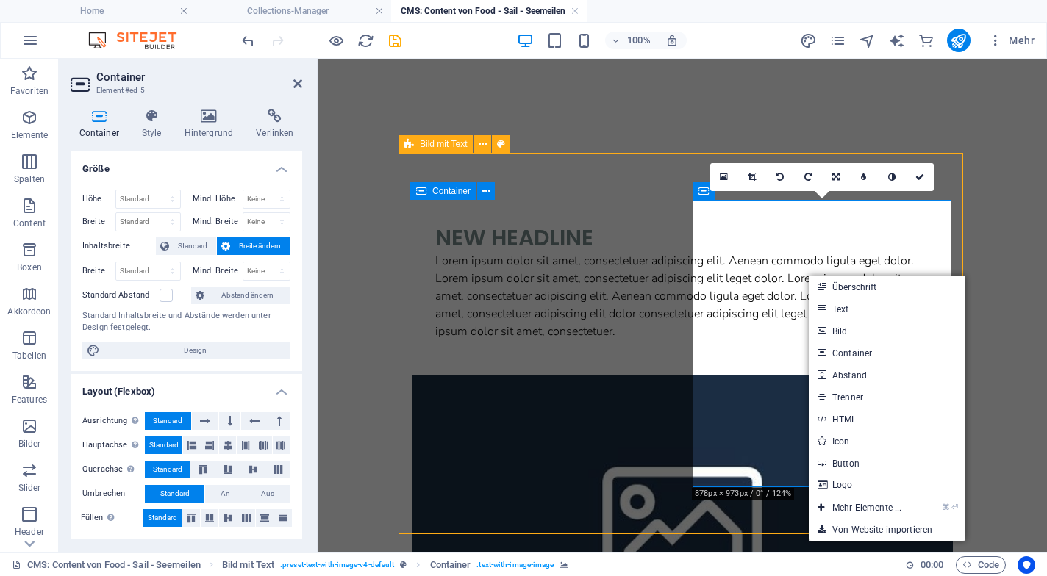
click at [767, 409] on figure at bounding box center [682, 519] width 541 height 287
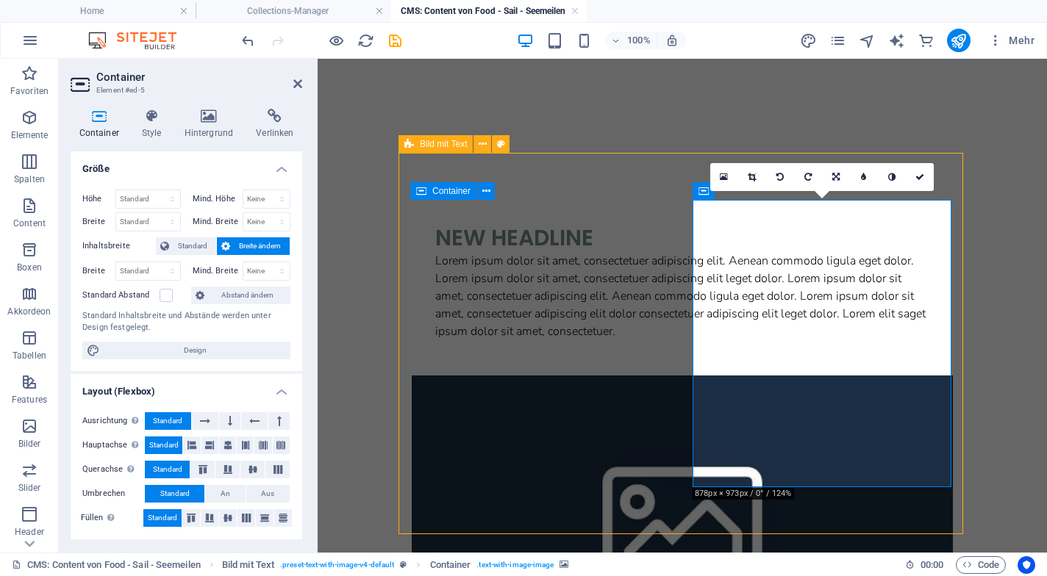
click at [767, 409] on figure at bounding box center [682, 519] width 541 height 287
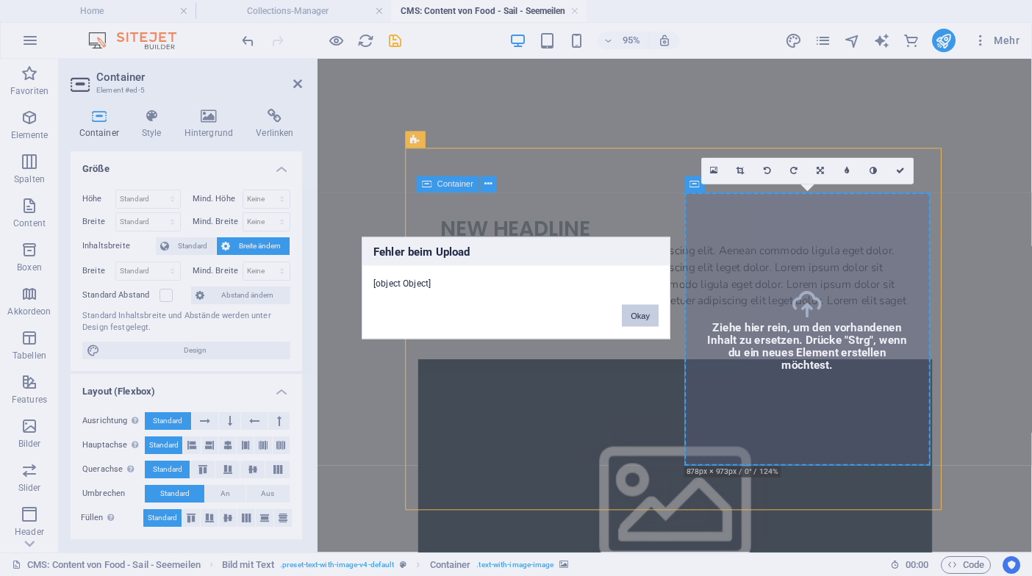
click at [645, 318] on button "Okay" at bounding box center [640, 316] width 37 height 22
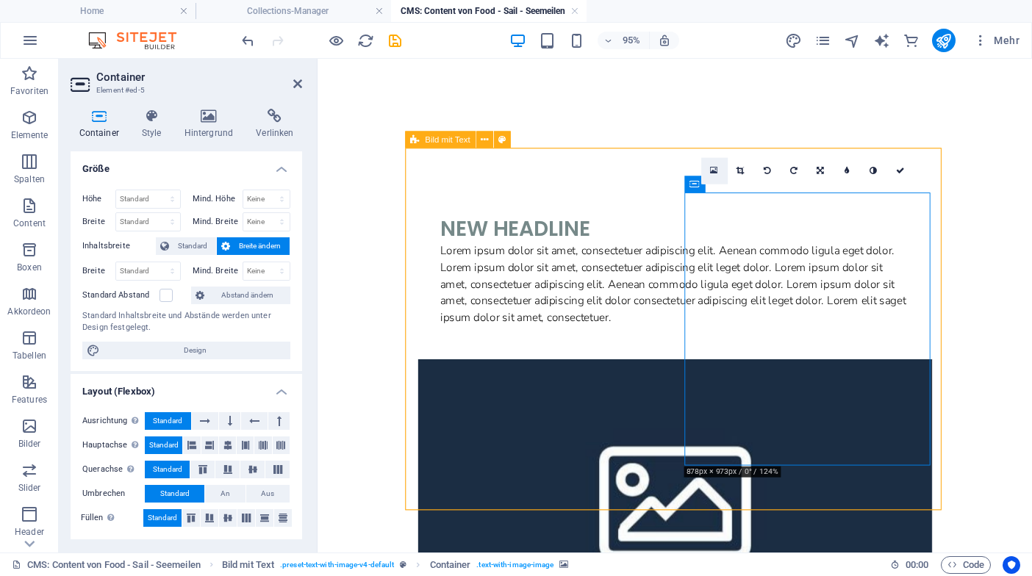
click at [714, 172] on icon at bounding box center [715, 171] width 8 height 10
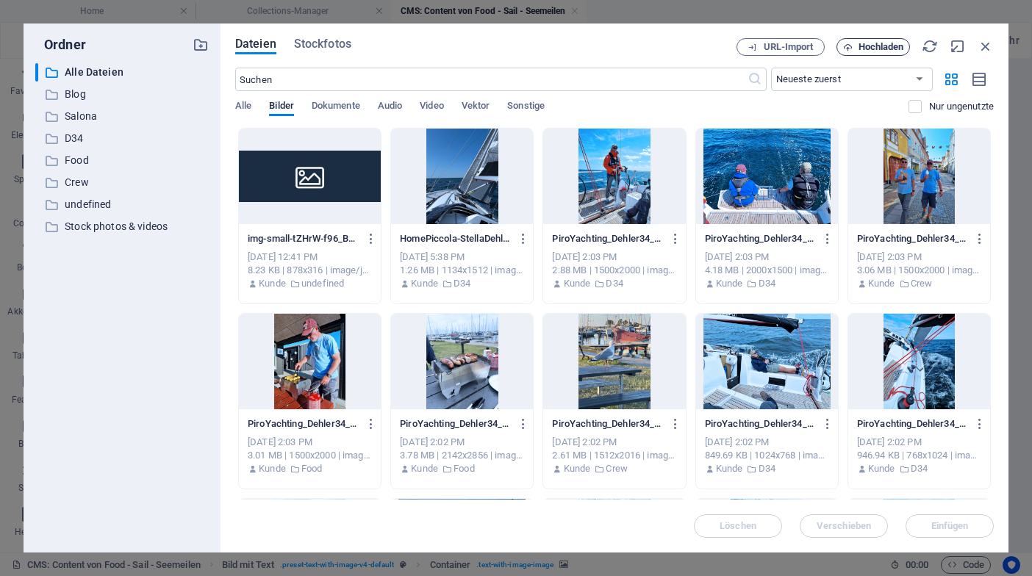
click at [867, 50] on span "Hochladen" at bounding box center [882, 47] width 46 height 9
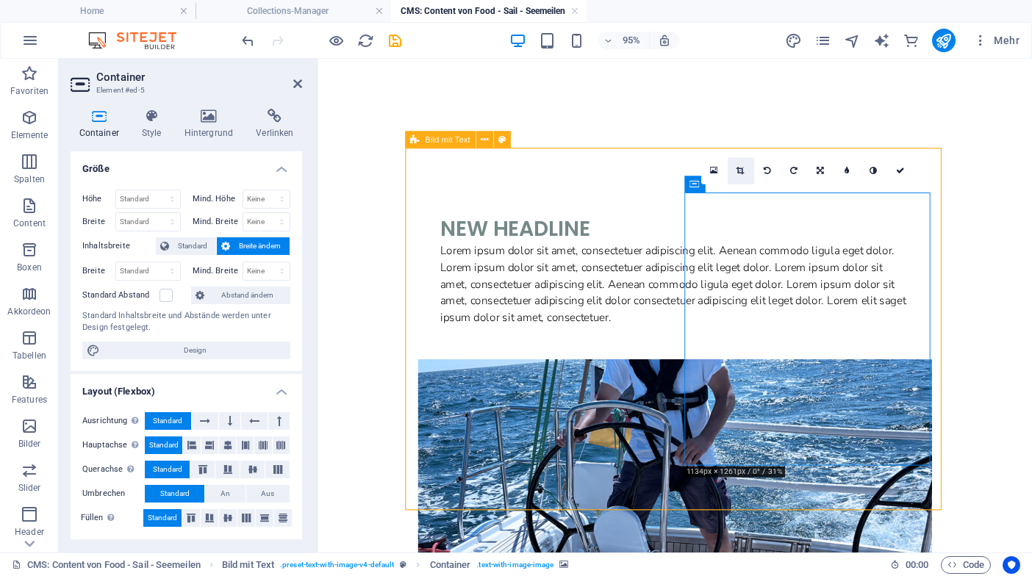
click at [743, 170] on icon at bounding box center [741, 171] width 8 height 8
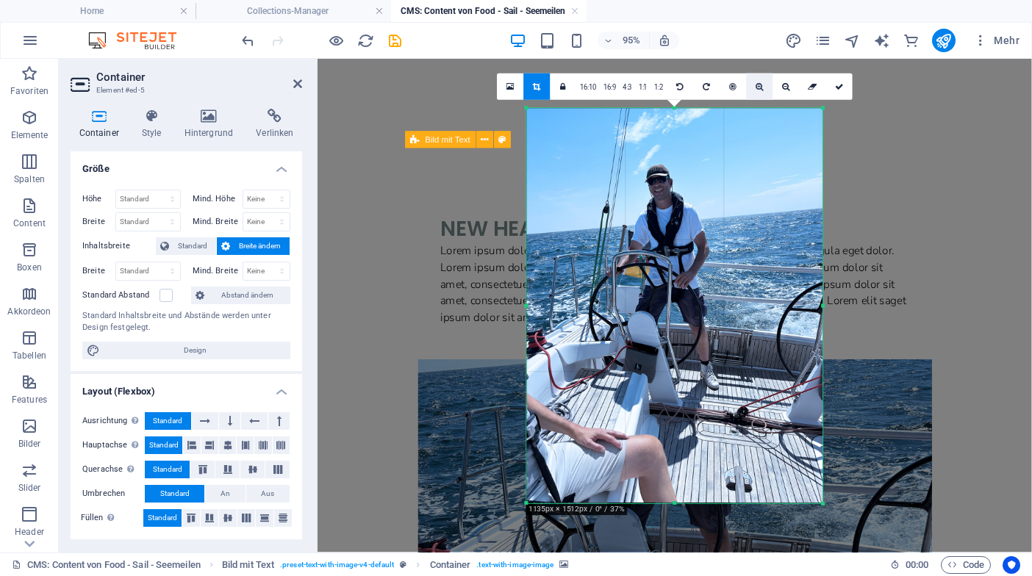
click at [760, 87] on icon at bounding box center [760, 86] width 8 height 8
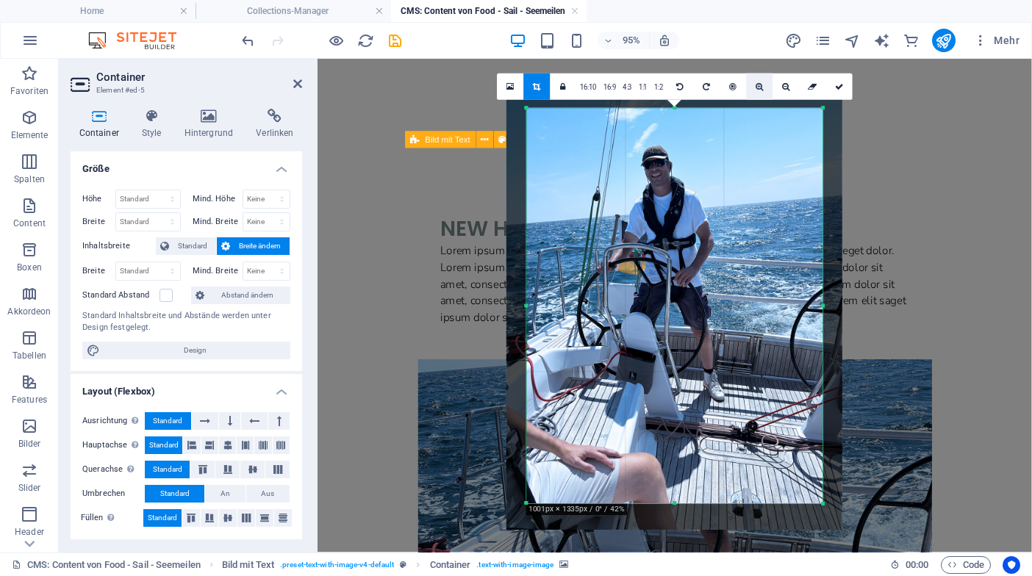
click at [760, 87] on icon at bounding box center [760, 86] width 8 height 8
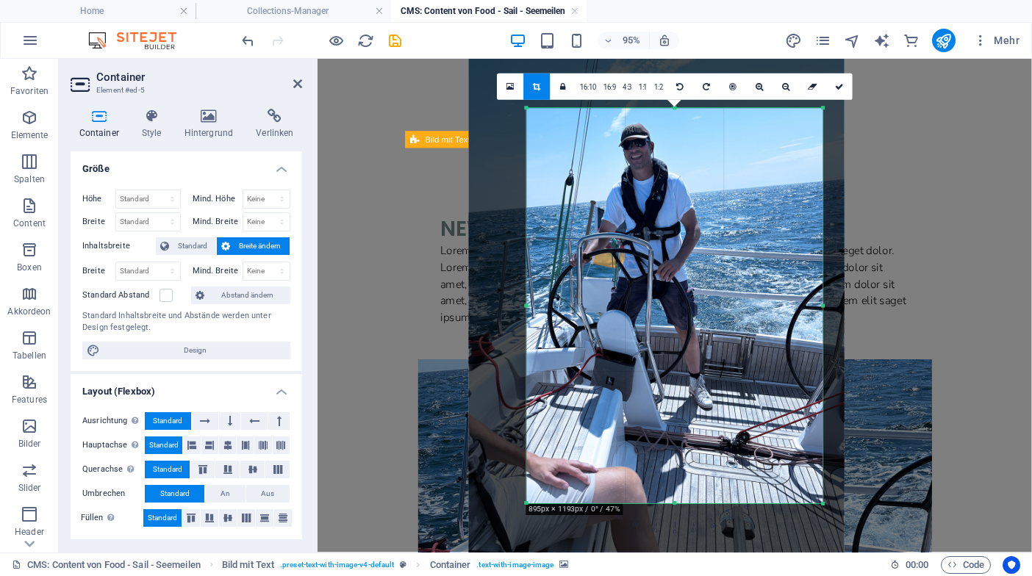
drag, startPoint x: 764, startPoint y: 330, endPoint x: 744, endPoint y: 324, distance: 21.4
click at [744, 324] on div at bounding box center [657, 302] width 376 height 501
click at [784, 90] on icon at bounding box center [786, 86] width 8 height 8
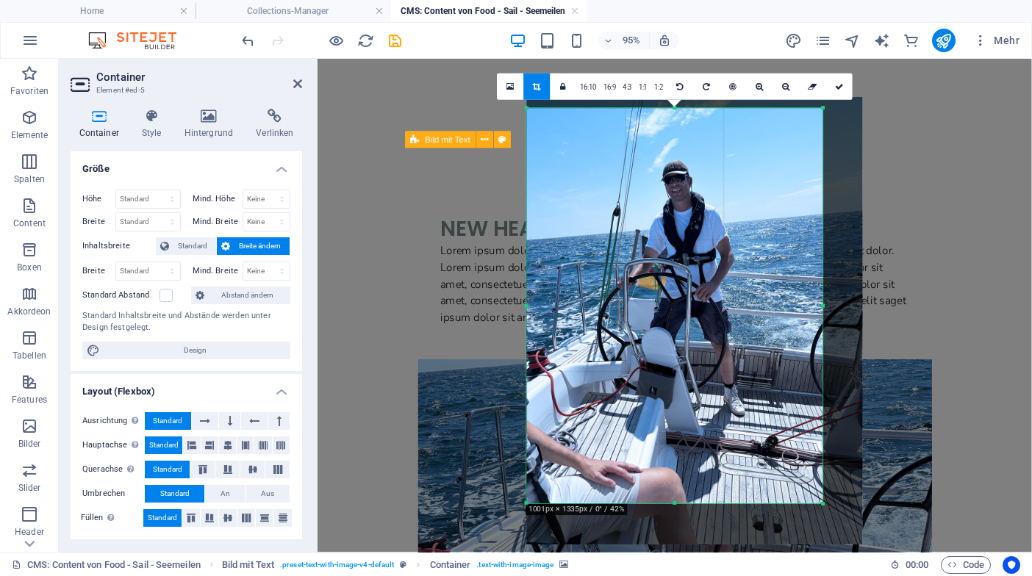
drag, startPoint x: 740, startPoint y: 258, endPoint x: 775, endPoint y: 276, distance: 39.4
click at [775, 276] on div at bounding box center [694, 321] width 336 height 448
click at [838, 91] on link at bounding box center [839, 87] width 26 height 26
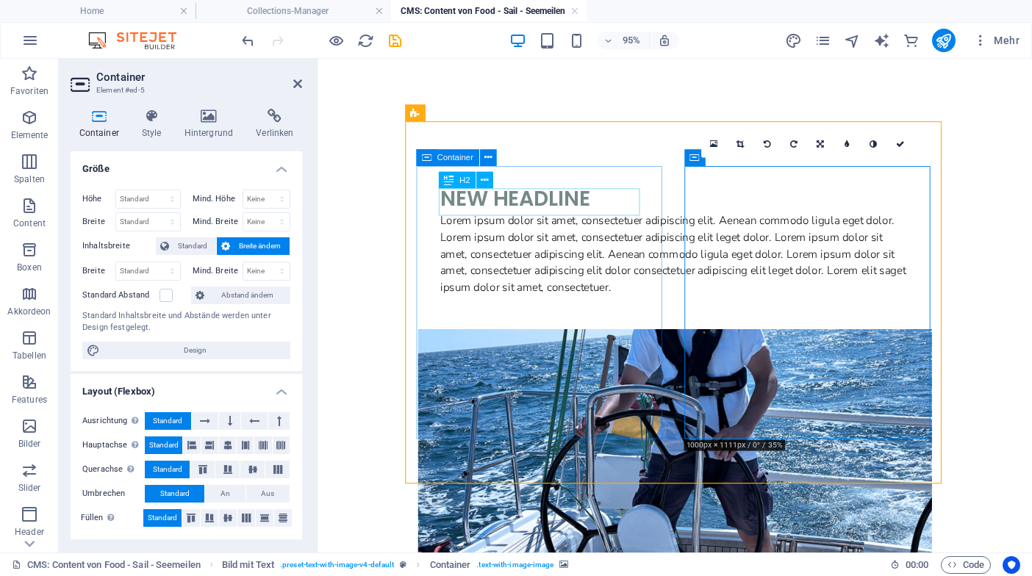
scroll to position [32, 0]
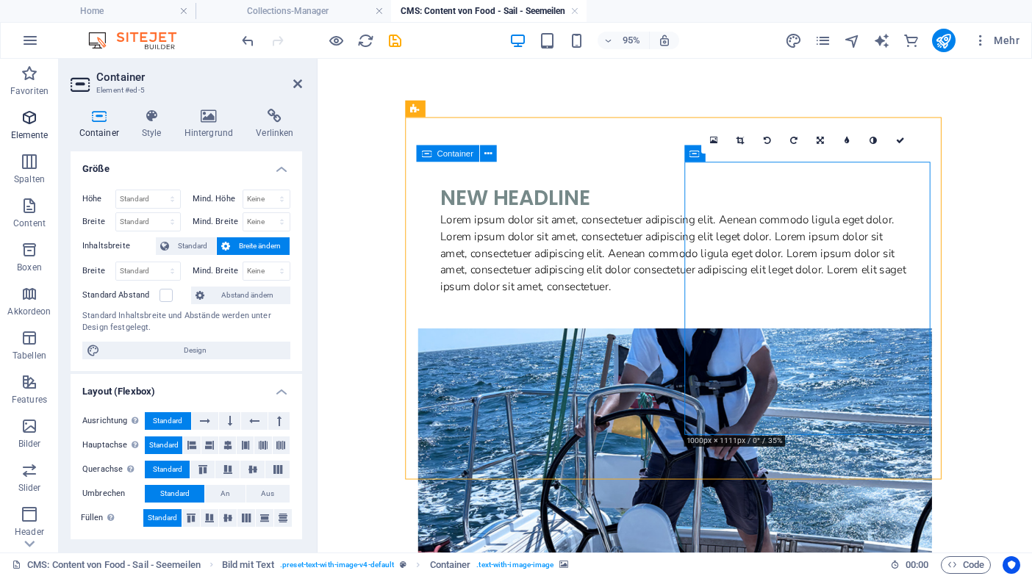
click at [29, 123] on icon "button" at bounding box center [30, 118] width 18 height 18
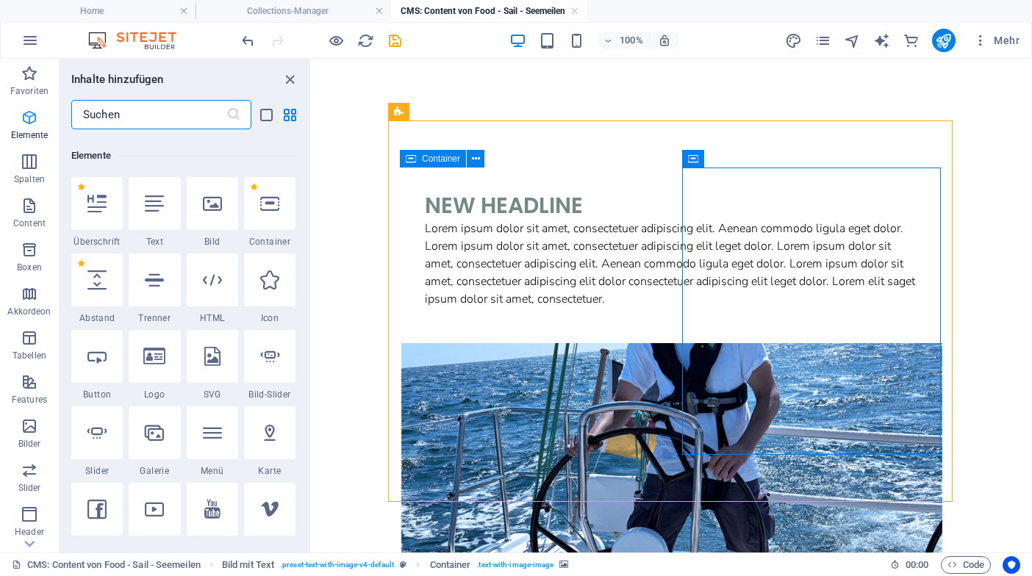
scroll to position [277, 0]
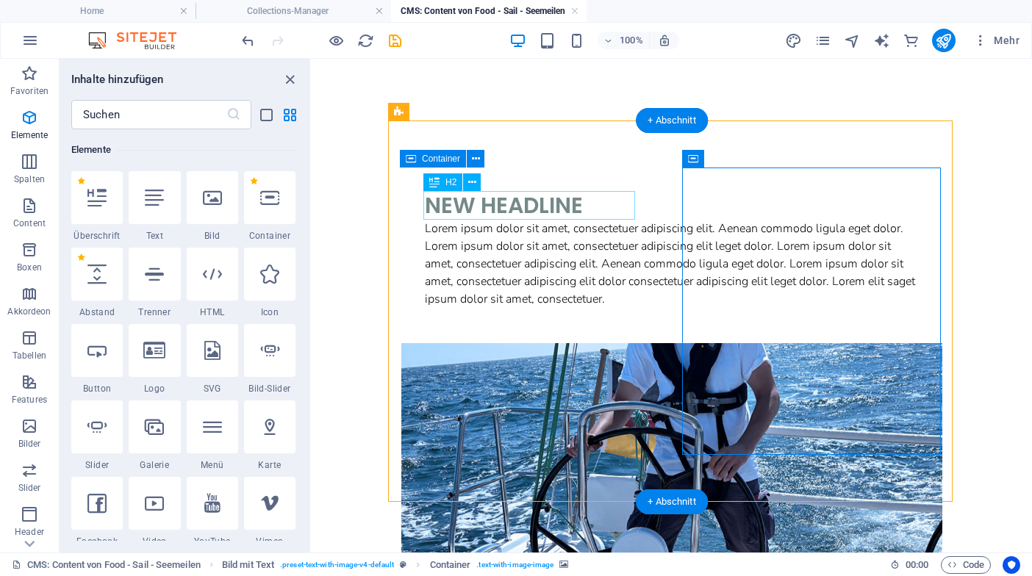
click at [482, 202] on div "New headline" at bounding box center [672, 205] width 494 height 29
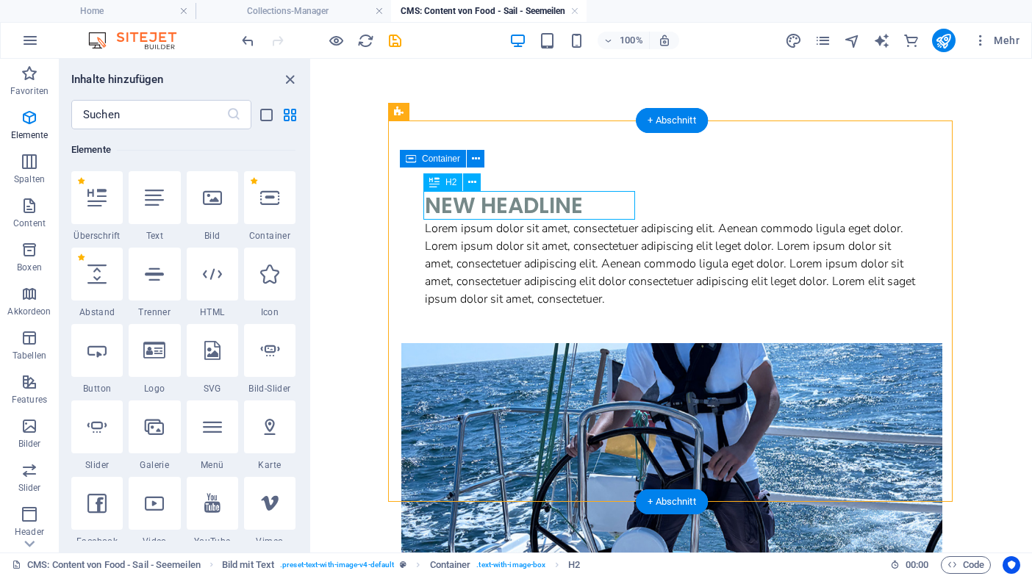
click at [482, 202] on div "New headline" at bounding box center [672, 205] width 494 height 29
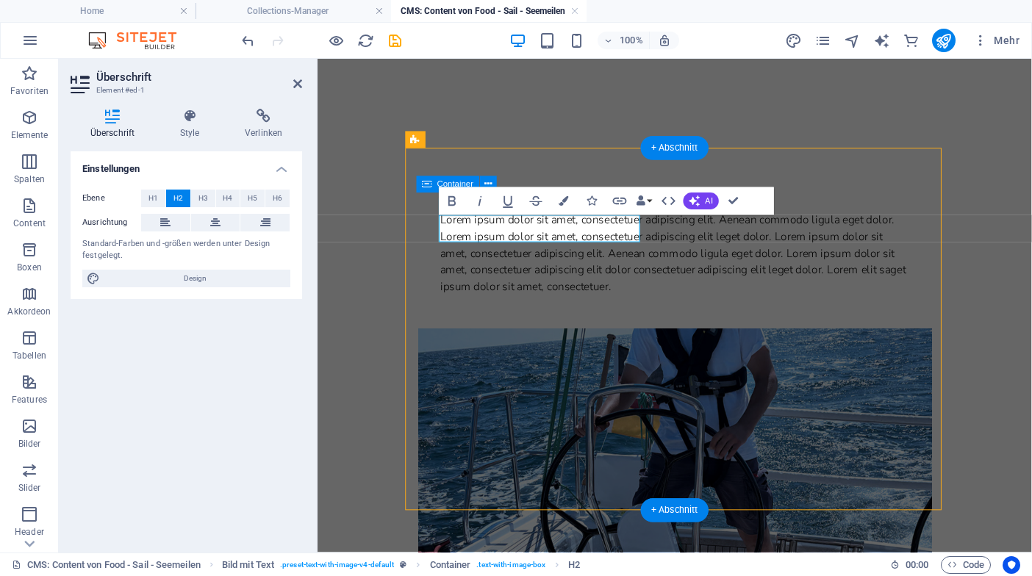
scroll to position [0, 0]
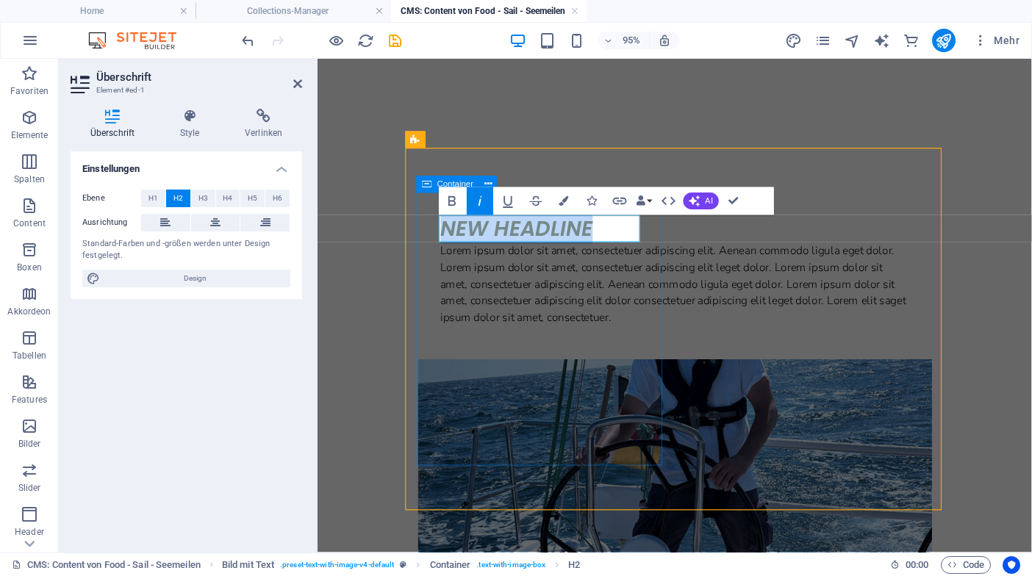
click at [481, 204] on icon "button" at bounding box center [479, 201] width 17 height 17
click at [535, 235] on h2 "Spaß" at bounding box center [694, 237] width 494 height 29
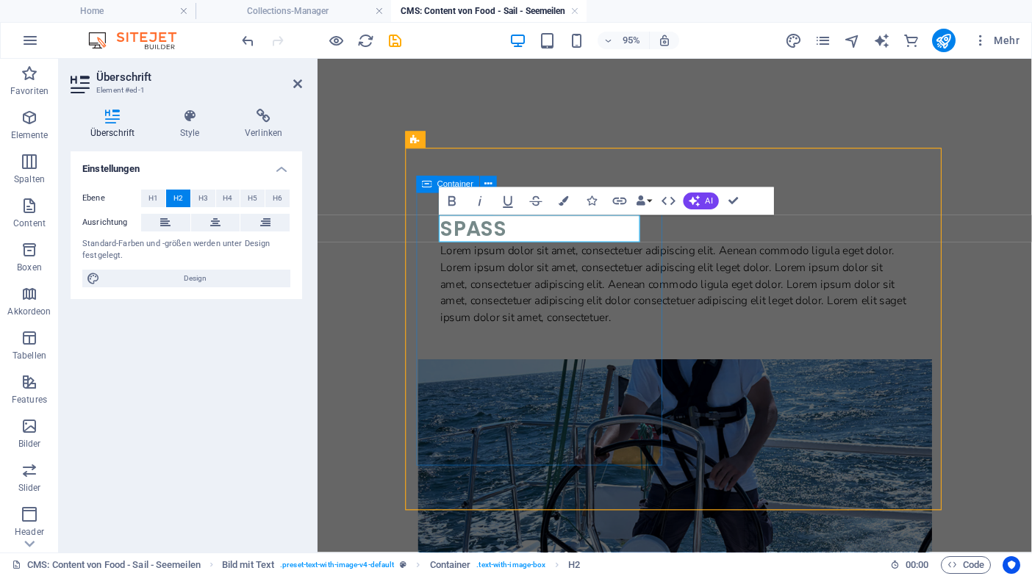
copy h2 "Spaß"
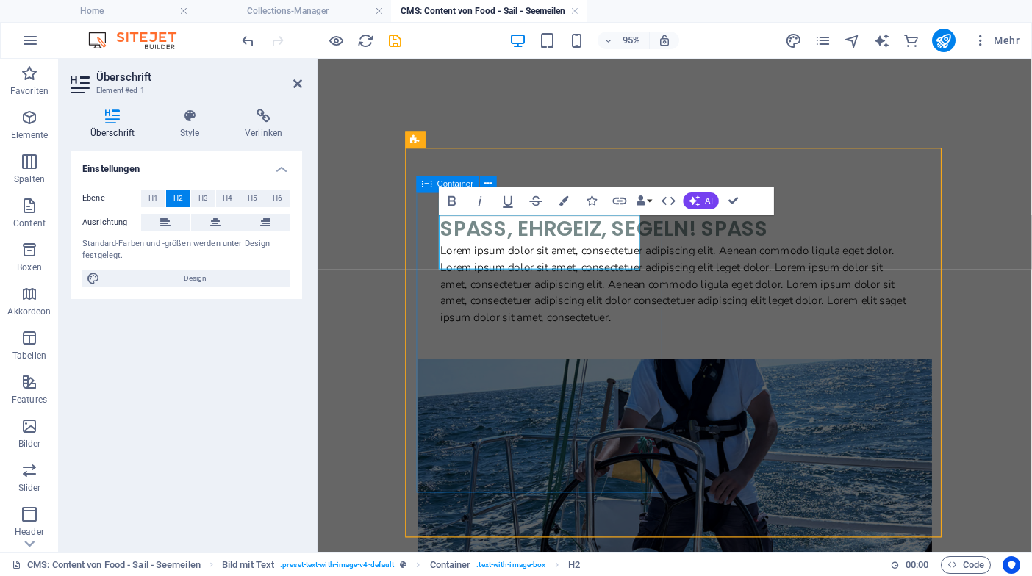
click at [610, 252] on h2 "Spaß, Ehrgeiz, Segeln! Spaß" at bounding box center [694, 237] width 494 height 29
click at [623, 252] on h2 "Spaß, Ehrgeiz, Segeln!Spaß" at bounding box center [694, 237] width 494 height 29
click at [632, 252] on h2 "Spaß, Ehrgeiz, SegelnSpaß" at bounding box center [694, 237] width 494 height 29
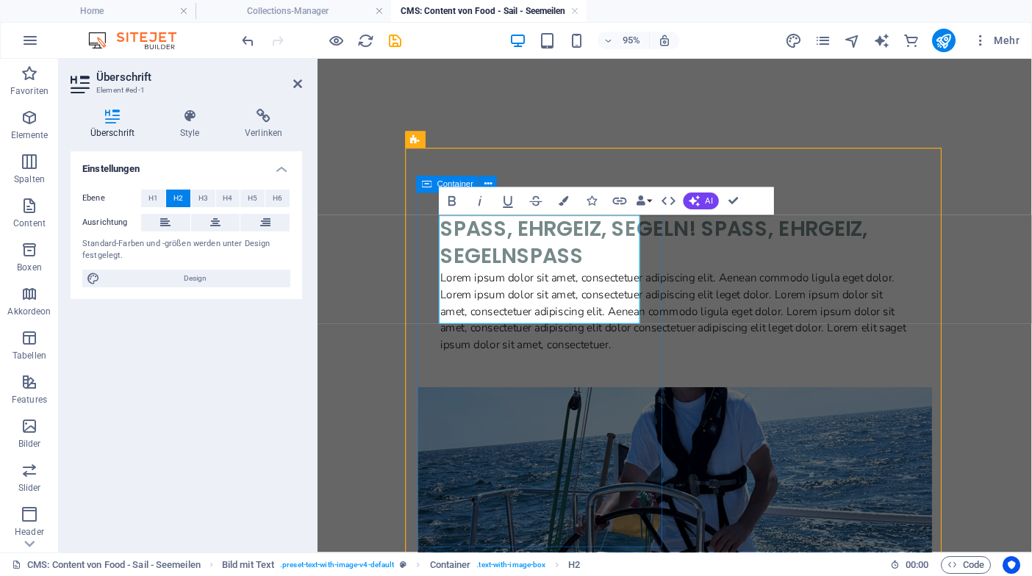
click at [606, 281] on h2 "Spaß, Ehrgeiz, Segeln! Spaß, Ehrgeiz, SegelnSpaß" at bounding box center [694, 251] width 494 height 57
click at [537, 274] on h2 "Spaß, Ehrgeiz, Segeln!Spaß, Ehrgeiz, SegelnSpaß" at bounding box center [694, 251] width 494 height 57
click at [538, 281] on h2 "Spaß, Ehrgeiz, Segeln!paß, Ehrgeiz, SegelnSpaß" at bounding box center [694, 251] width 494 height 57
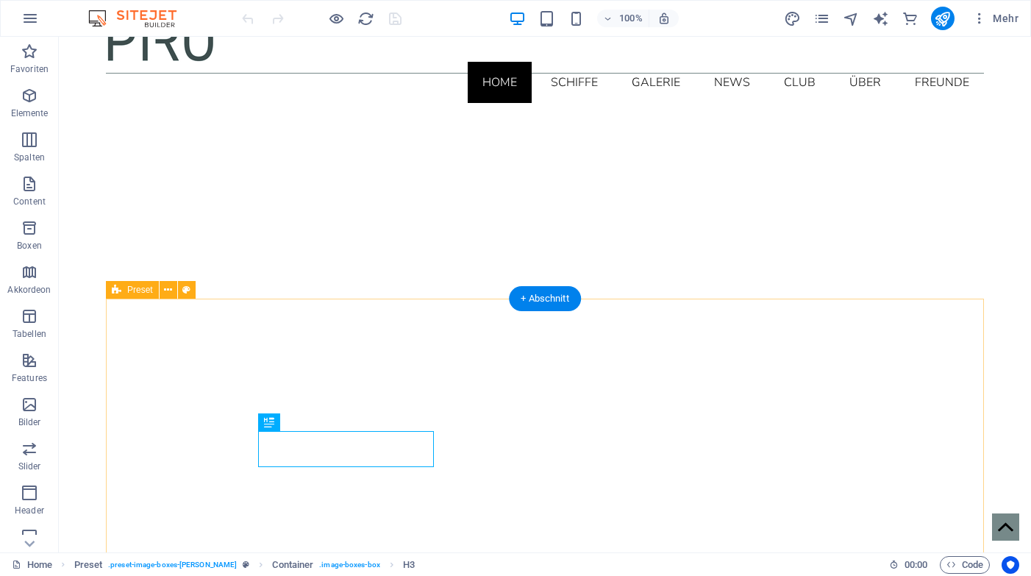
scroll to position [5, 0]
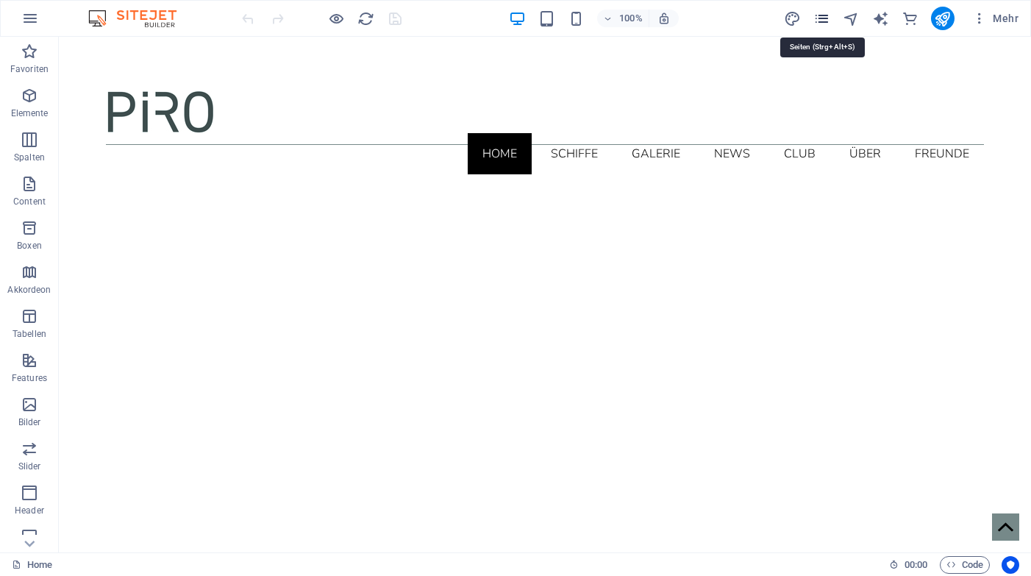
click at [820, 18] on icon "pages" at bounding box center [821, 18] width 17 height 17
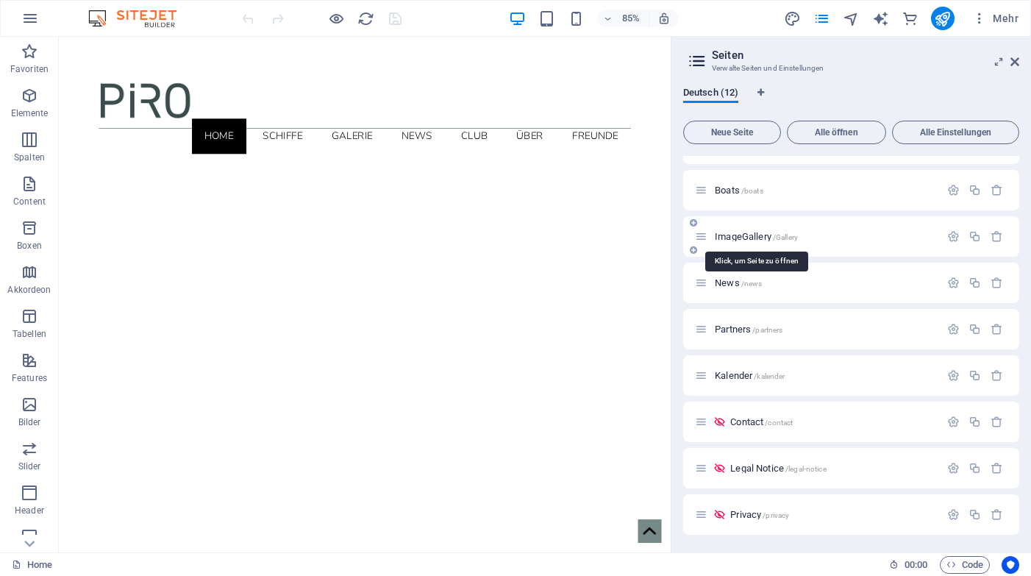
scroll to position [171, 0]
click at [724, 284] on span "News /news" at bounding box center [737, 282] width 47 height 11
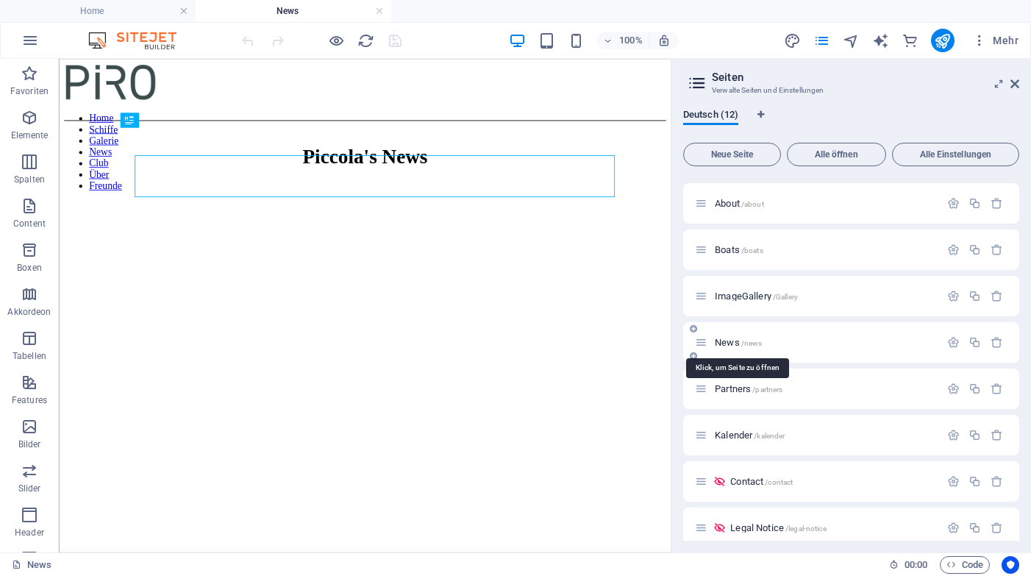
scroll to position [0, 0]
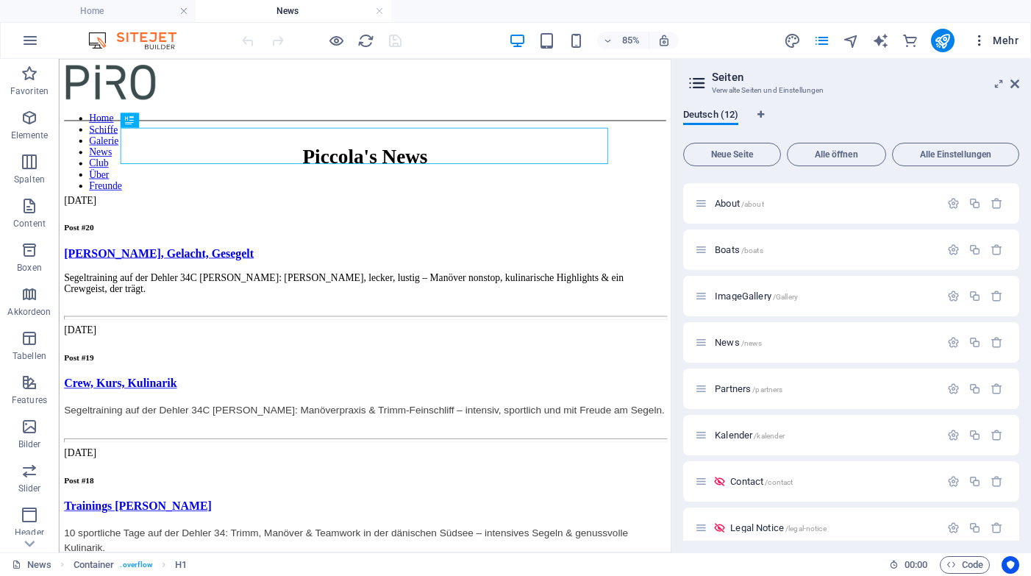
click at [1003, 42] on span "Mehr" at bounding box center [995, 40] width 46 height 15
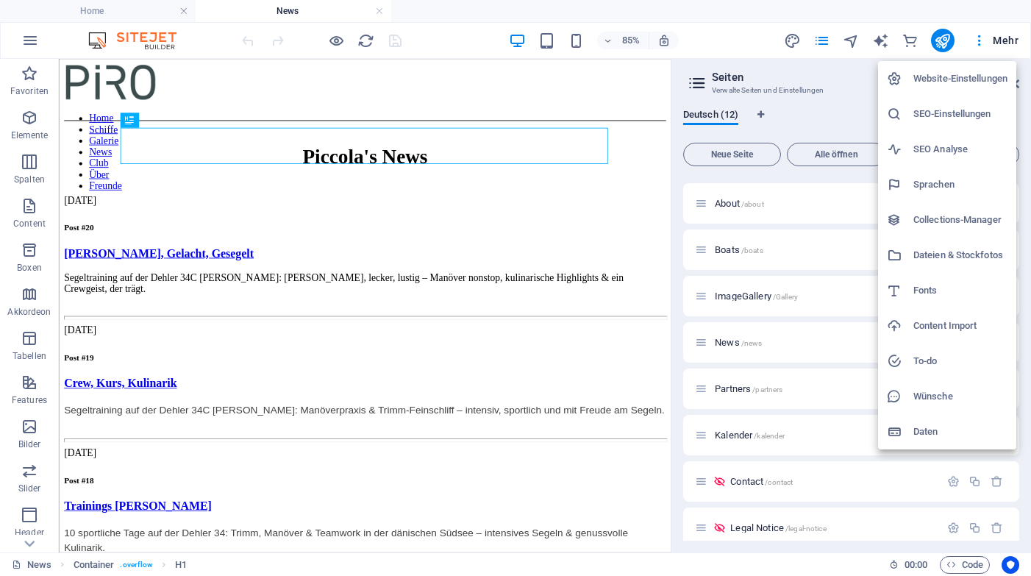
click at [928, 223] on h6 "Collections-Manager" at bounding box center [960, 220] width 94 height 18
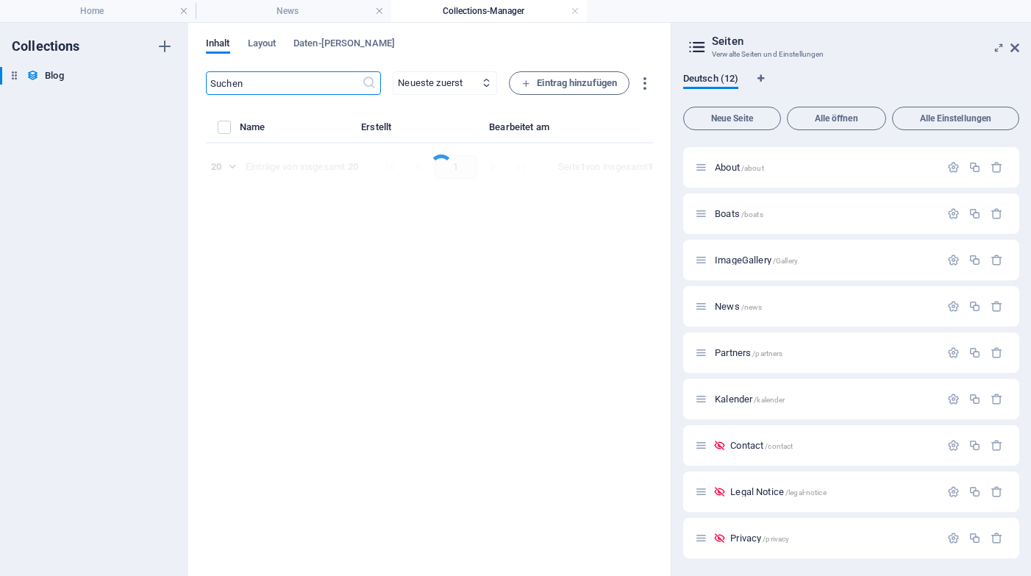
select select "columns.post-nr_DESC"
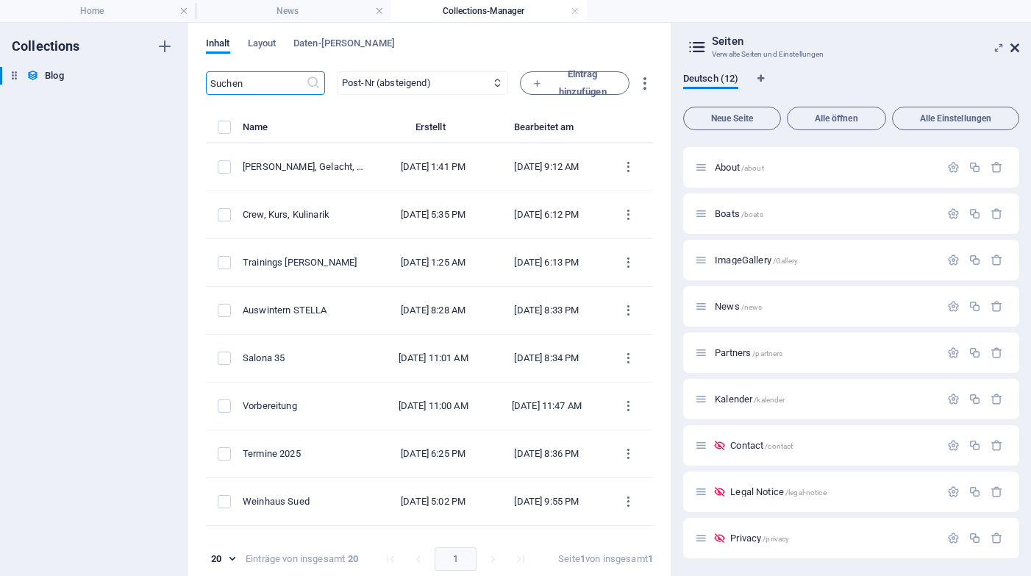
click at [1014, 49] on icon at bounding box center [1014, 48] width 9 height 12
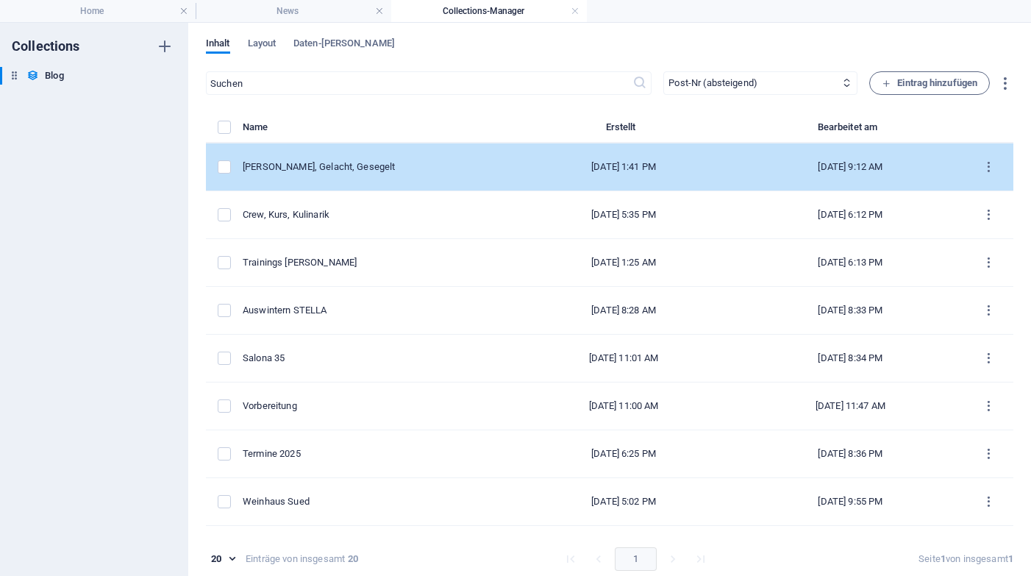
click at [318, 176] on td "[PERSON_NAME], Gelacht, Gesegelt" at bounding box center [377, 167] width 268 height 48
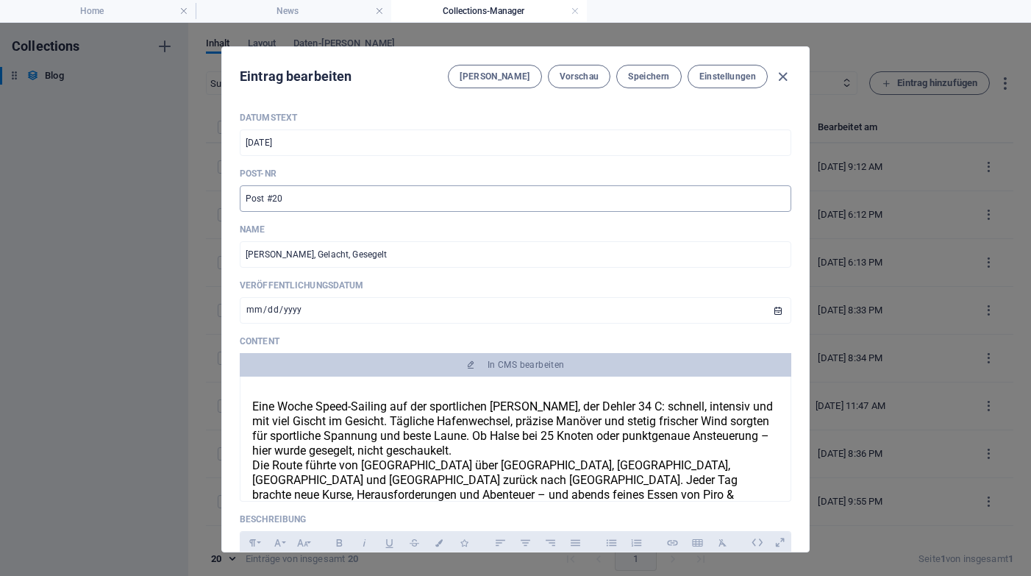
click at [316, 194] on input "Post #20" at bounding box center [515, 198] width 551 height 26
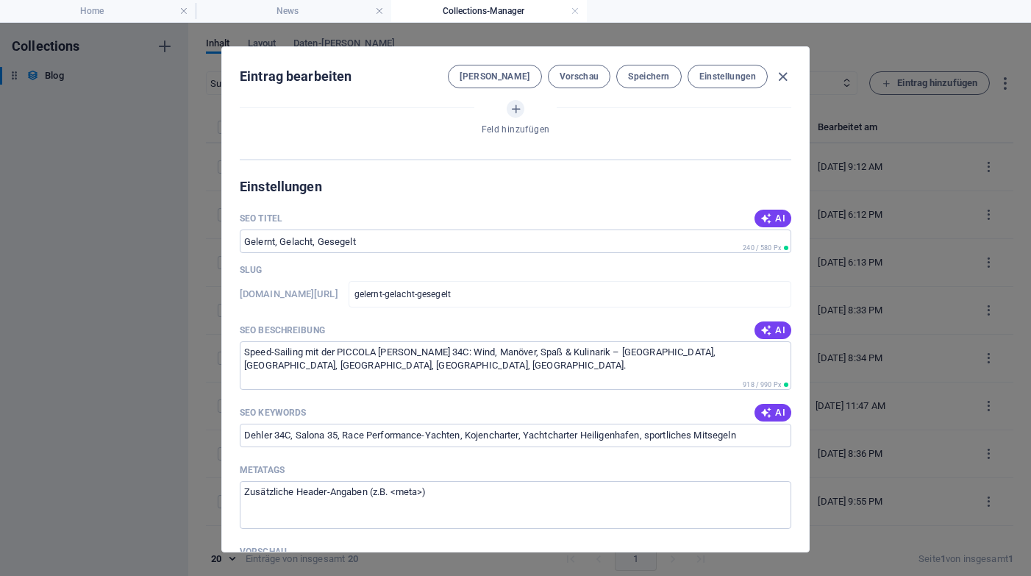
scroll to position [644, 0]
drag, startPoint x: 244, startPoint y: 432, endPoint x: 462, endPoint y: 434, distance: 218.3
click at [462, 434] on input "Dehler 34C, Salona 35, Race Performance-Yachten, Kojencharter, Yachtcharter Hei…" at bounding box center [515, 435] width 551 height 24
click at [744, 434] on input "Dehler 34C, Salona 35, Race Performance-Yachten, Kojencharter, Yachtcharter Hei…" at bounding box center [515, 435] width 551 height 24
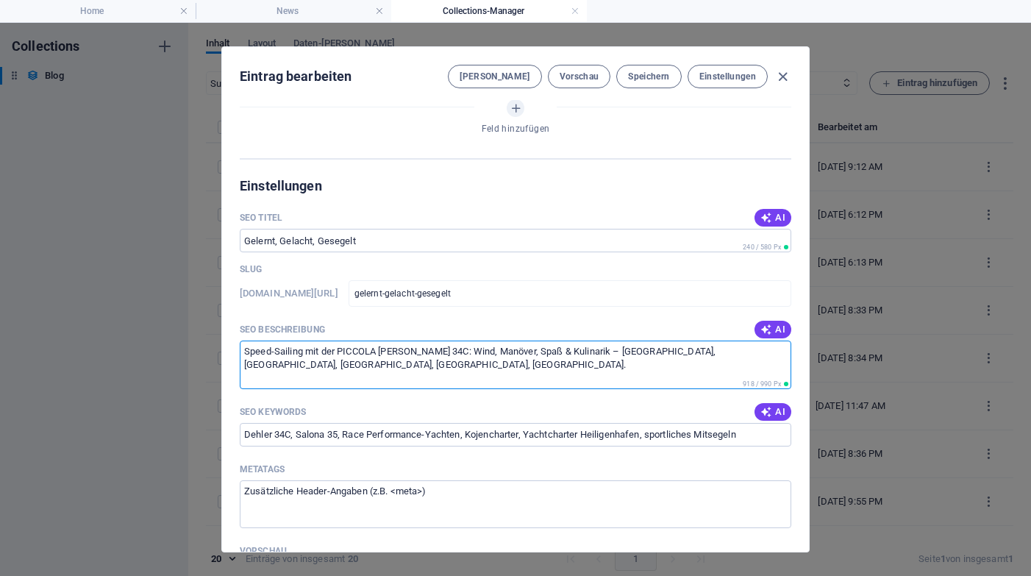
drag, startPoint x: 360, startPoint y: 366, endPoint x: 273, endPoint y: 319, distance: 99.3
click at [273, 319] on div "SEO Beschreibung AI Speed-Sailing mit der PICCOLA STELLA Dehler 34C: Wind, Manö…" at bounding box center [515, 353] width 551 height 70
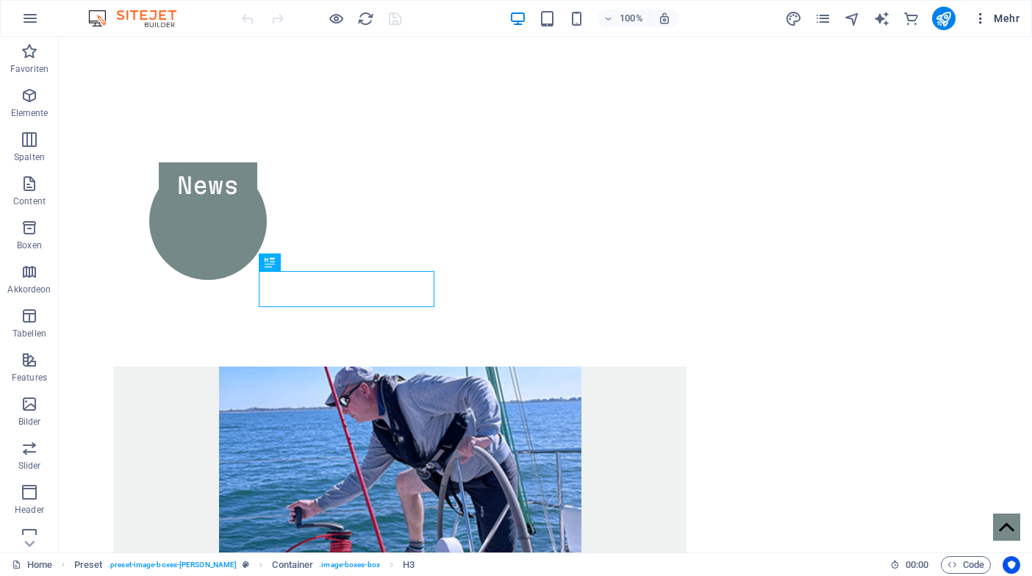
click at [1006, 21] on span "Mehr" at bounding box center [996, 18] width 46 height 15
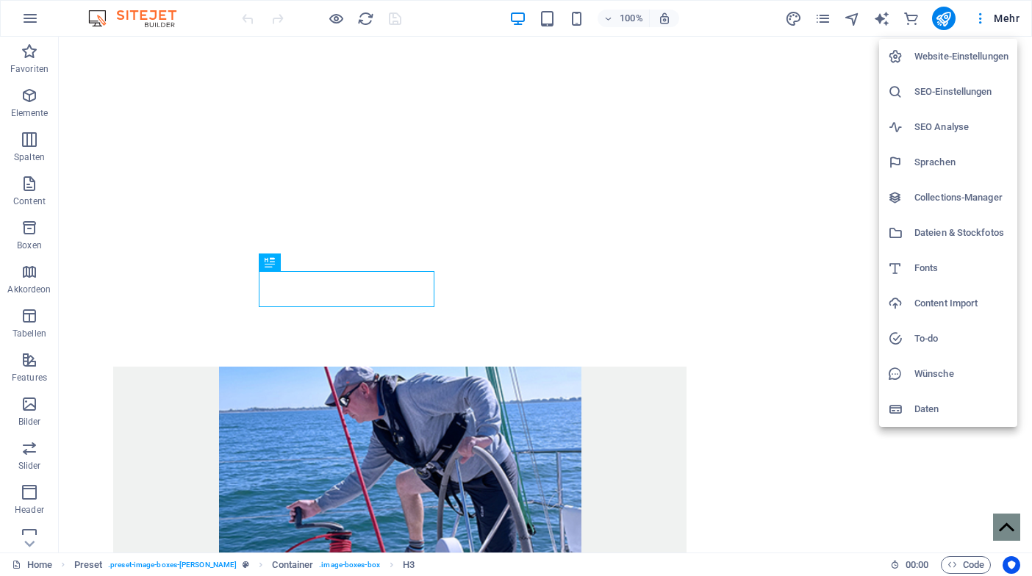
click at [953, 204] on h6 "Collections-Manager" at bounding box center [961, 198] width 94 height 18
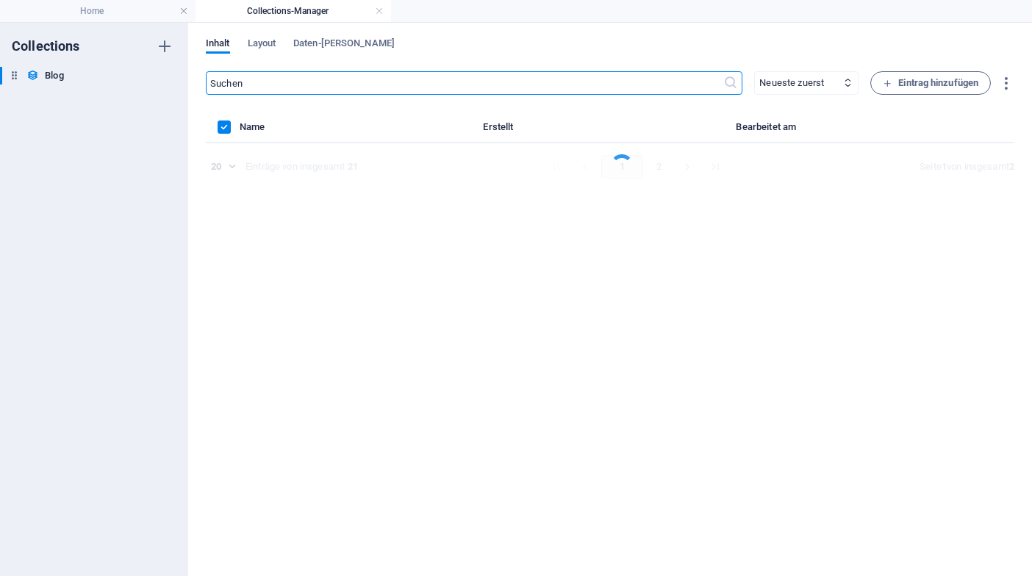
select select "columns.post-nr_DESC"
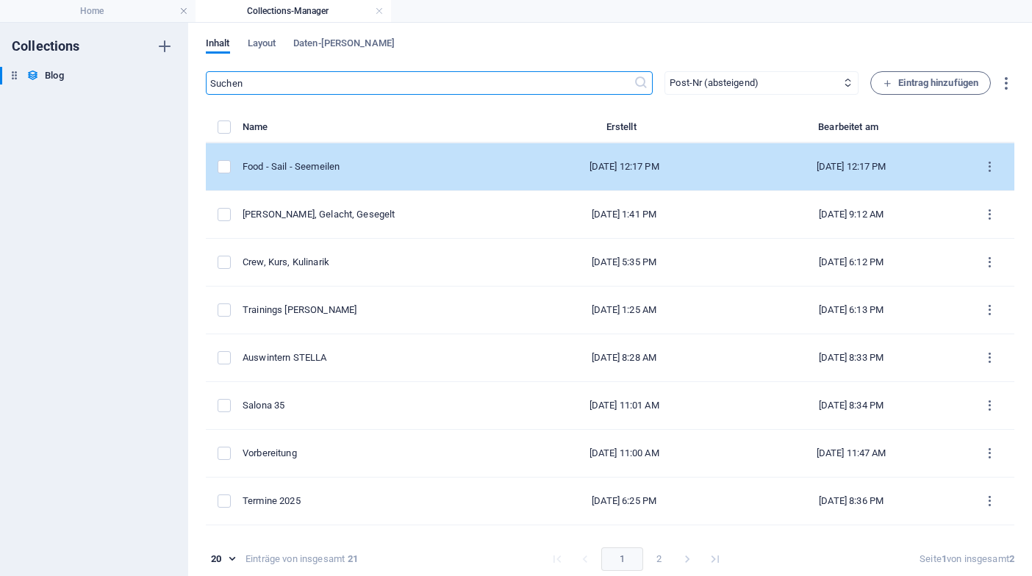
click at [294, 165] on div "Food - Sail - Seemeilen" at bounding box center [371, 166] width 257 height 13
select select "Draft"
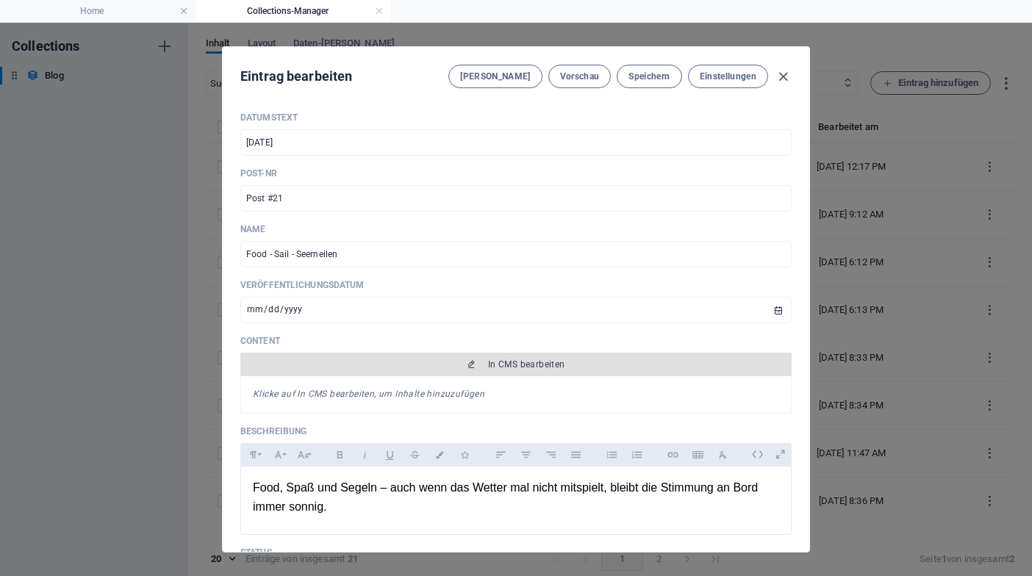
click at [515, 367] on span "In CMS bearbeiten" at bounding box center [526, 365] width 77 height 12
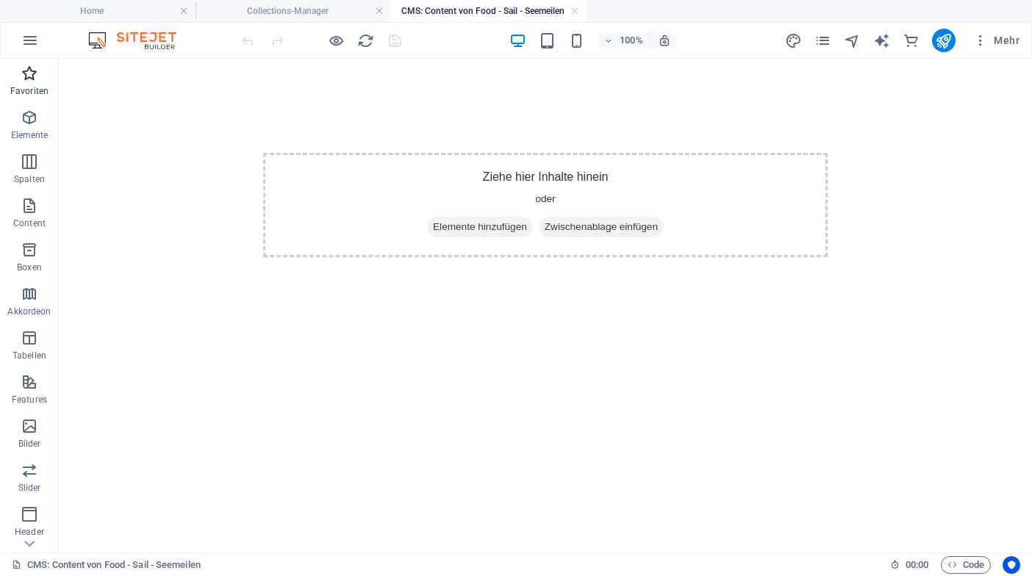
click at [24, 90] on p "Favoriten" at bounding box center [29, 91] width 38 height 12
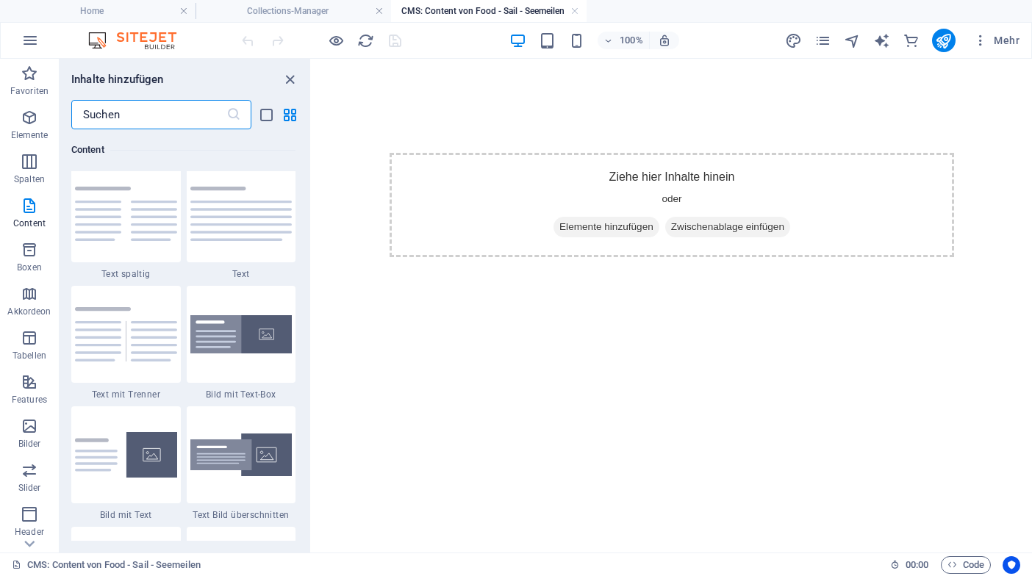
scroll to position [2699, 0]
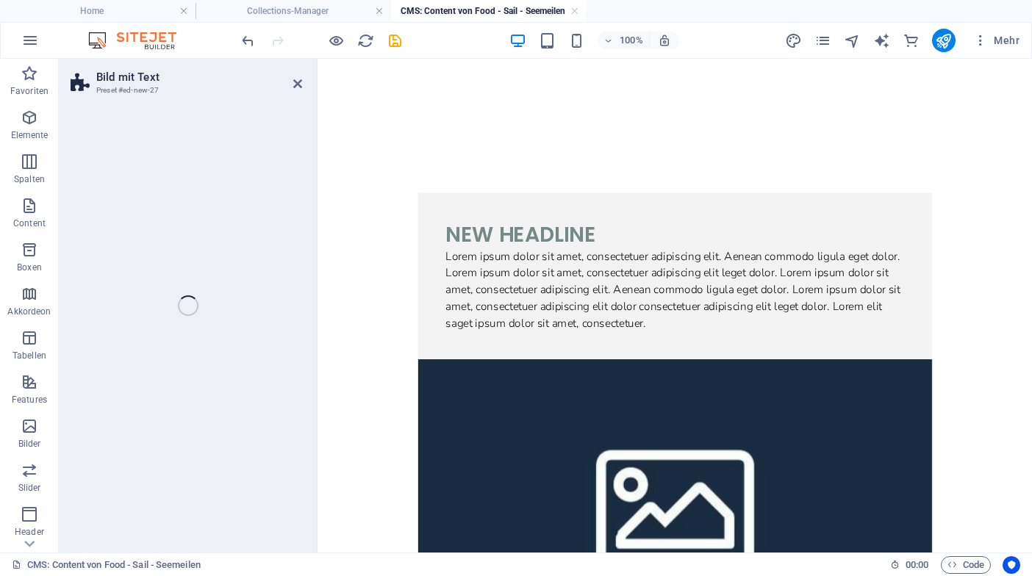
select select "rem"
select select "px"
select select "preset-text-with-image-v4-boxed"
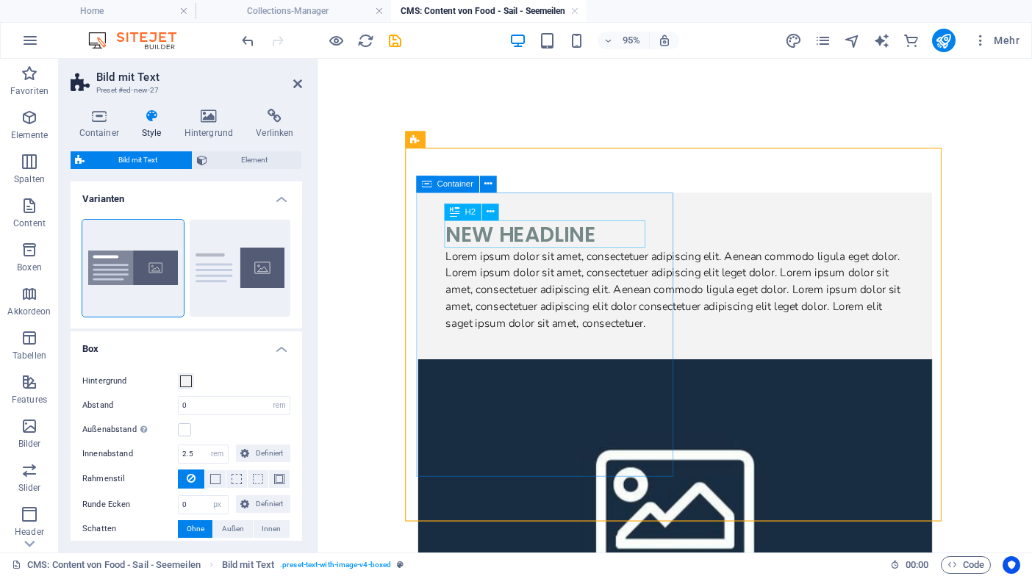
click at [538, 241] on div "New headline" at bounding box center [694, 243] width 482 height 29
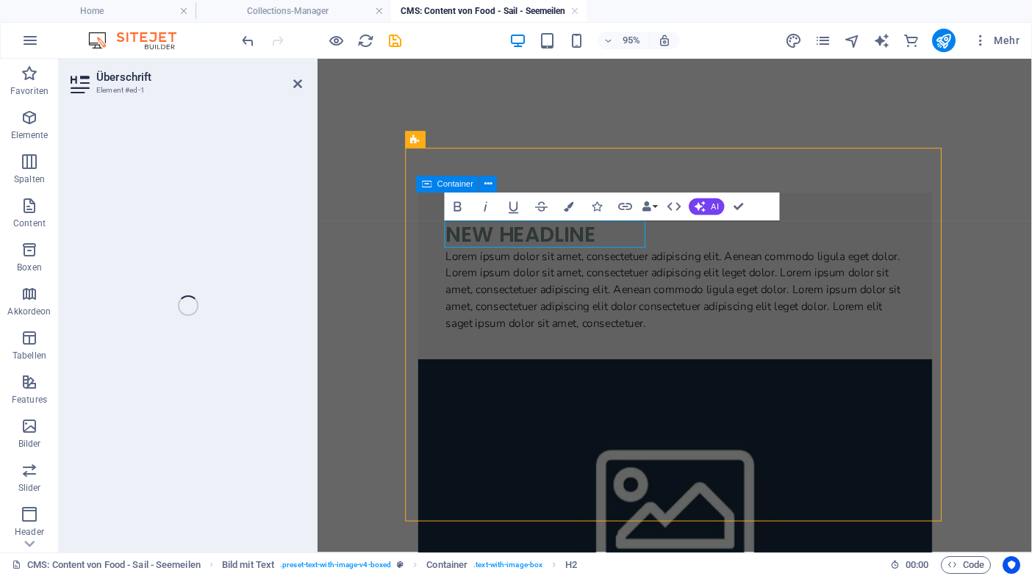
click at [538, 241] on h2 "New headline" at bounding box center [694, 243] width 482 height 29
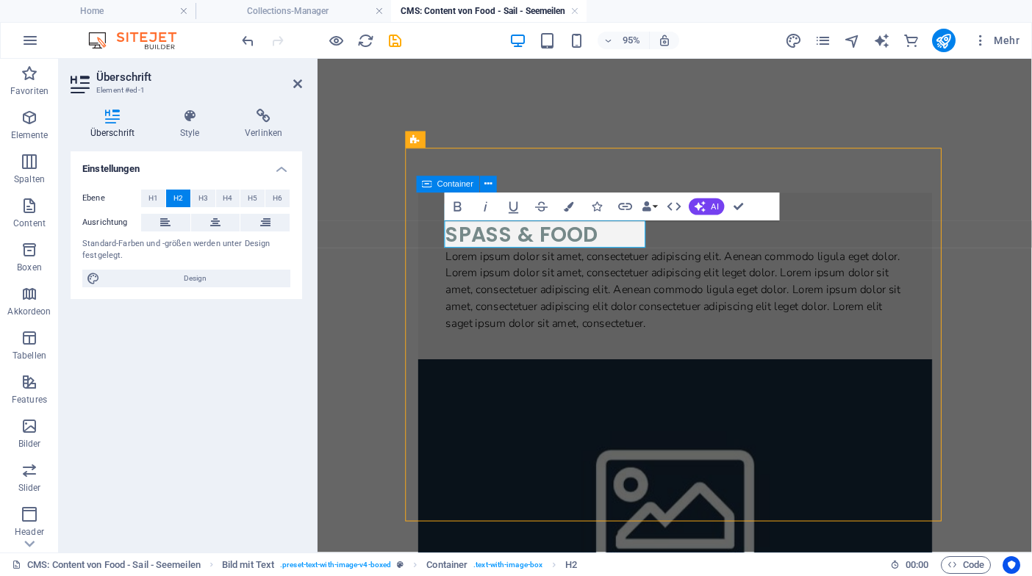
click at [820, 440] on figure at bounding box center [693, 525] width 541 height 299
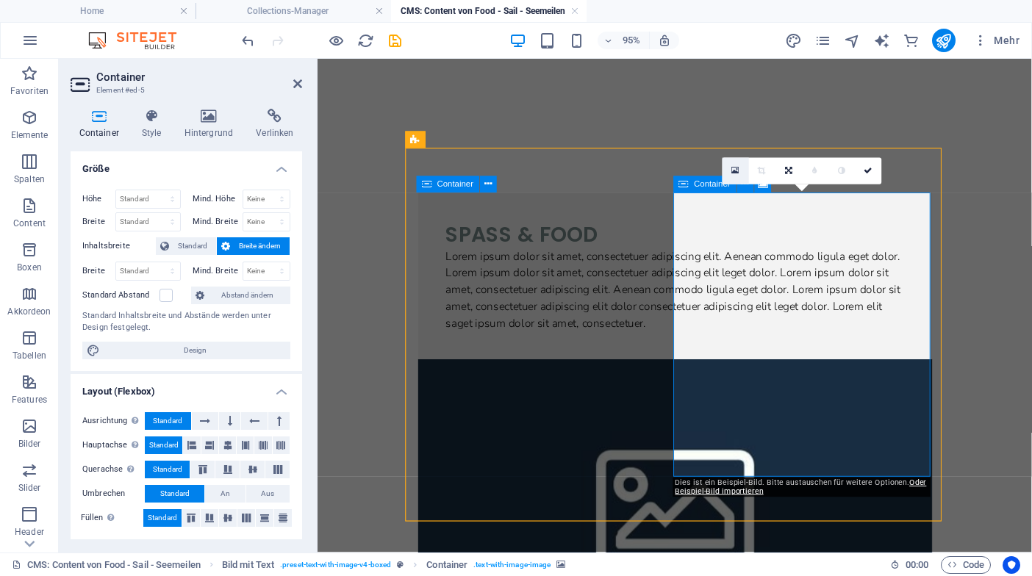
click at [733, 176] on icon at bounding box center [735, 171] width 8 height 10
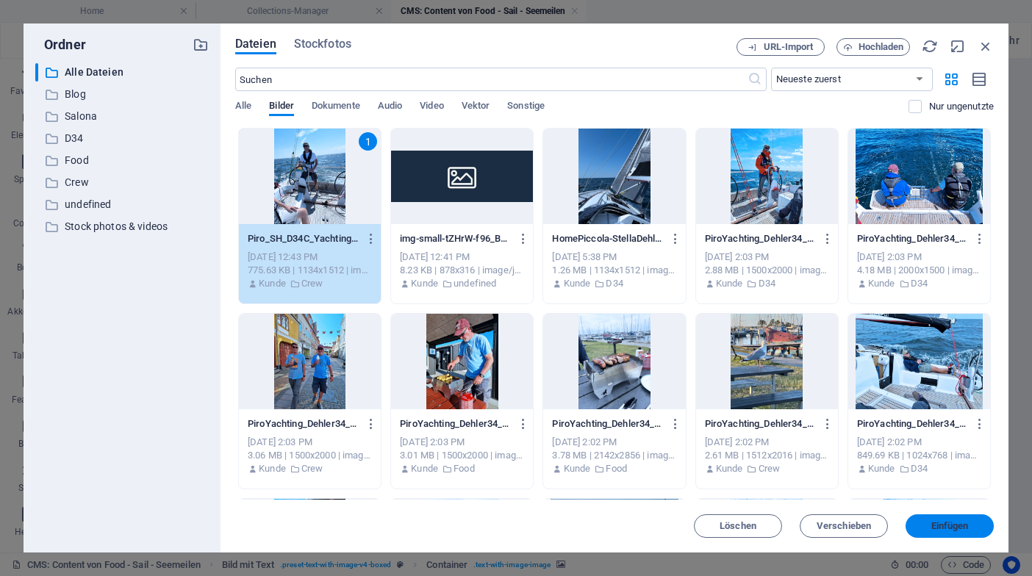
click at [949, 527] on span "Einfügen" at bounding box center [949, 526] width 37 height 9
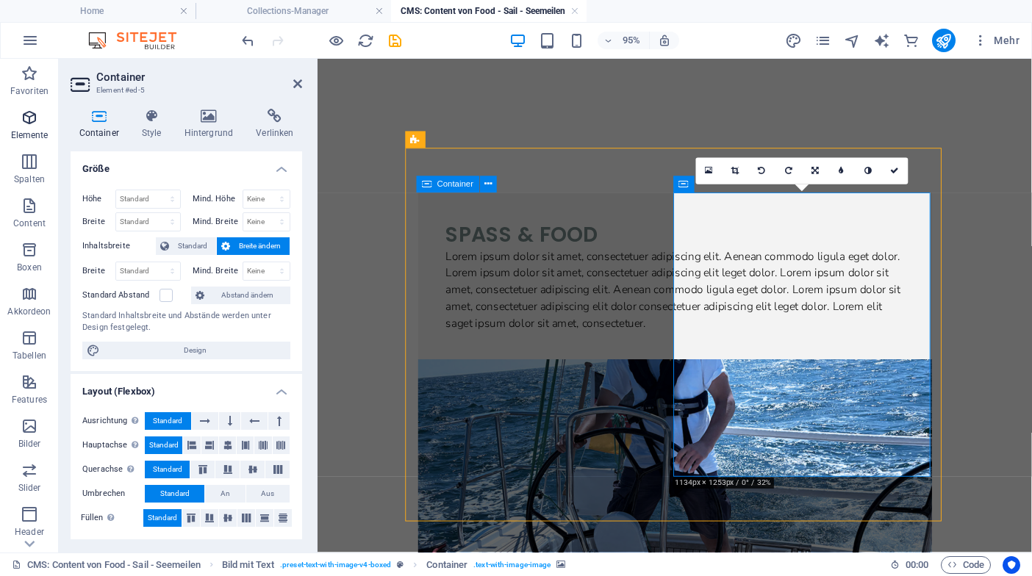
click at [27, 123] on icon "button" at bounding box center [30, 118] width 18 height 18
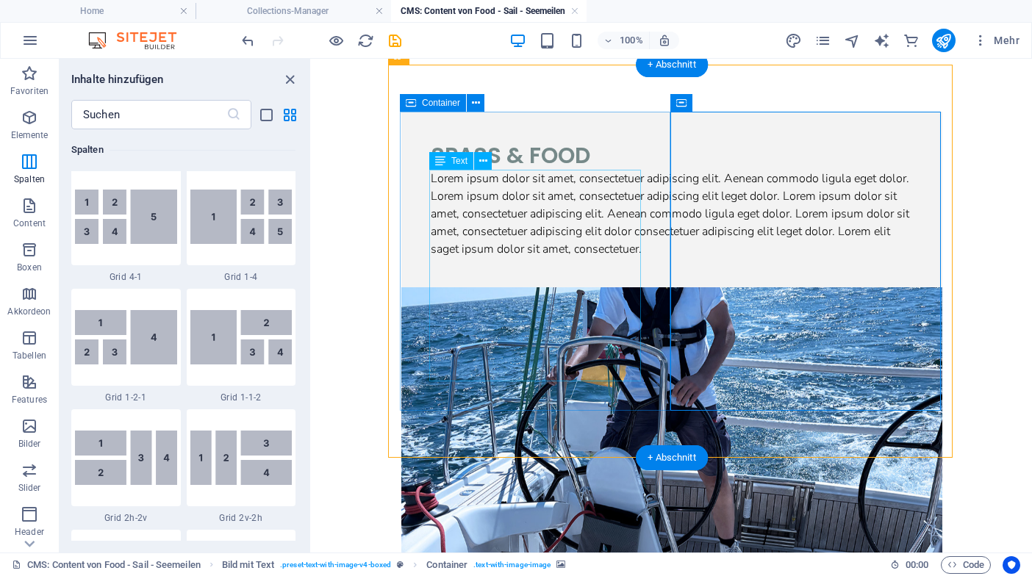
scroll to position [87, 0]
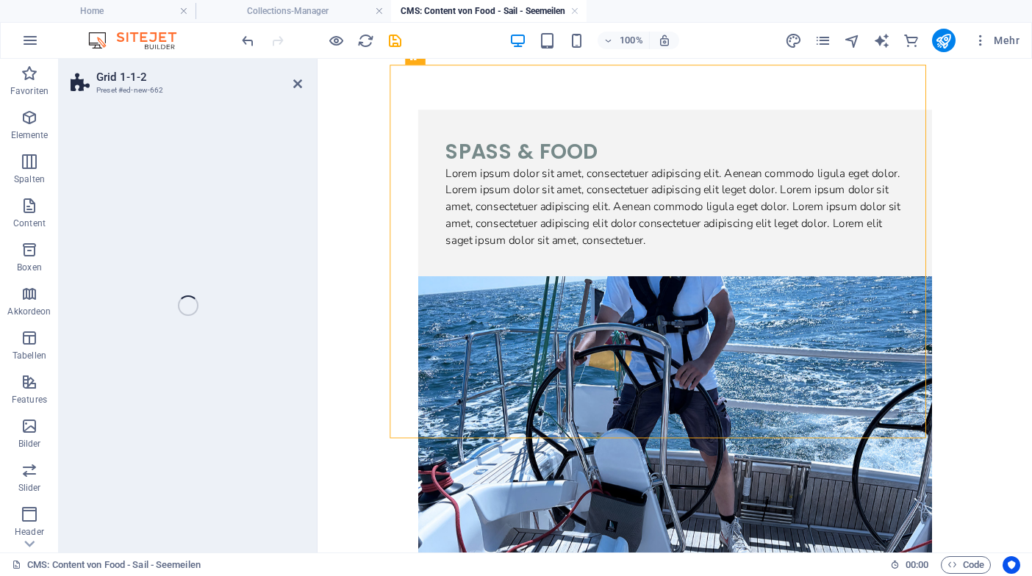
drag, startPoint x: 537, startPoint y: 405, endPoint x: 547, endPoint y: 405, distance: 9.6
select select "rem"
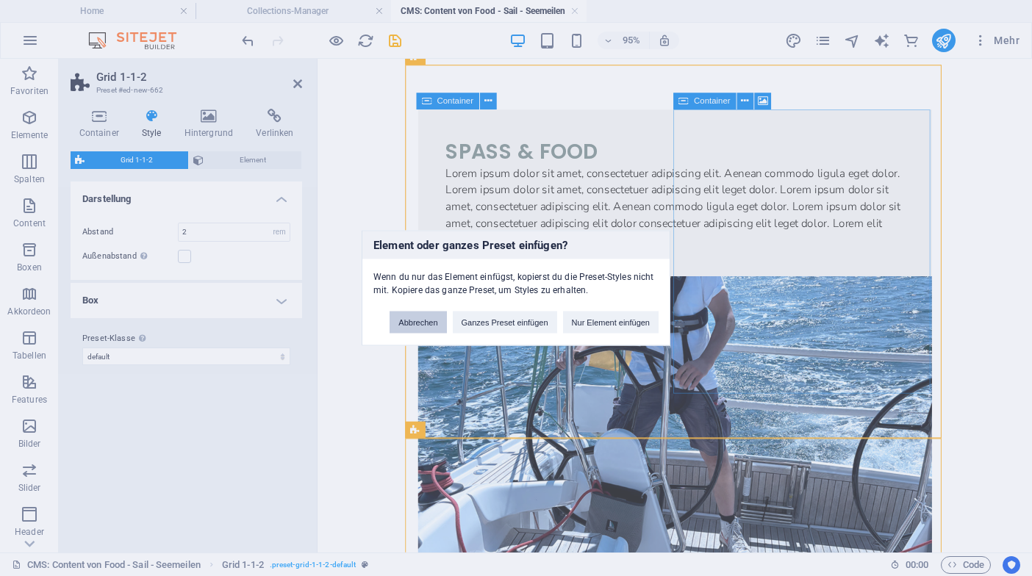
click at [415, 323] on button "Abbrechen" at bounding box center [418, 323] width 57 height 22
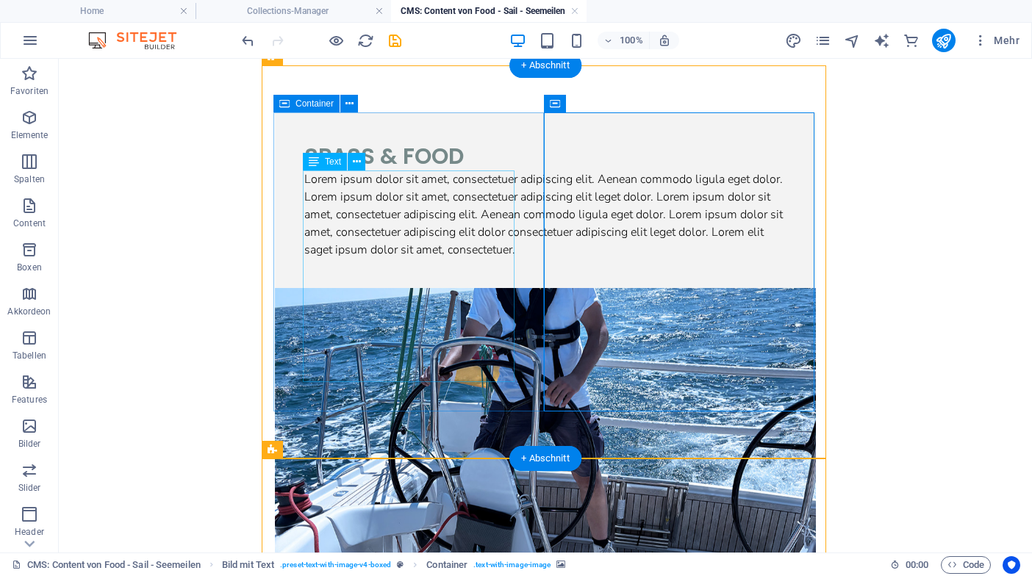
click at [323, 190] on div "Lorem ipsum dolor sit amet, consectetuer adipiscing elit. Aenean commodo ligula…" at bounding box center [545, 215] width 482 height 88
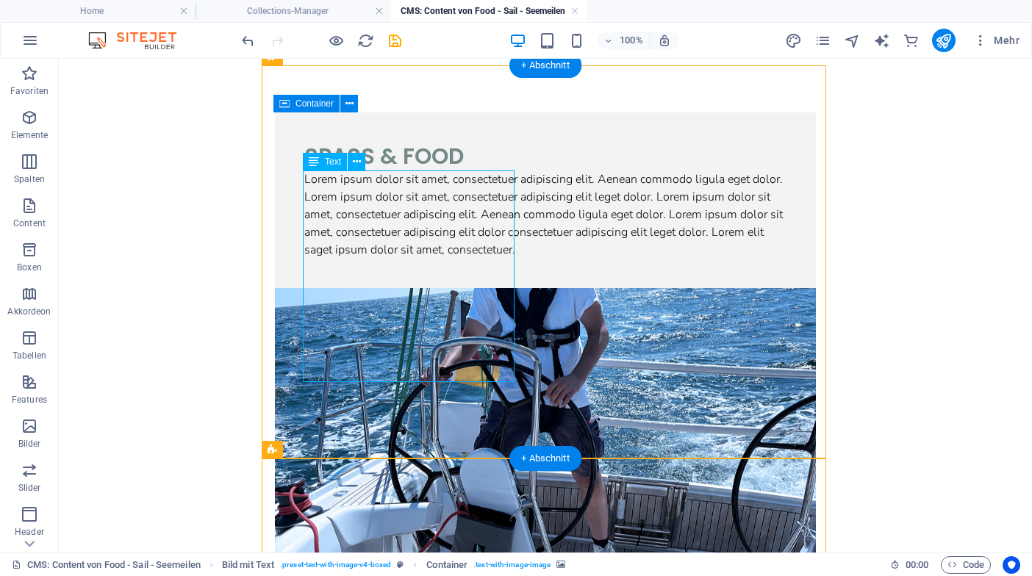
click at [323, 190] on div "Lorem ipsum dolor sit amet, consectetuer adipiscing elit. Aenean commodo ligula…" at bounding box center [545, 215] width 482 height 88
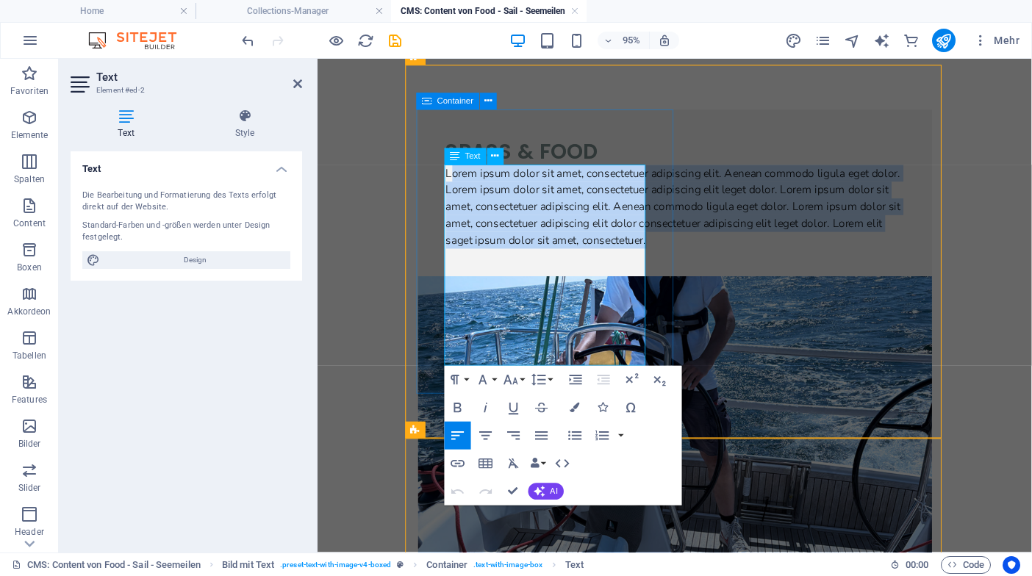
drag, startPoint x: 454, startPoint y: 178, endPoint x: 599, endPoint y: 368, distance: 239.2
click at [599, 259] on p "Lorem ipsum dolor sit amet, consectetuer adipiscing elit. Aenean commodo ligula…" at bounding box center [694, 215] width 482 height 88
copy p "orem ipsum dolor sit amet, consectetuer adipiscing elit. Aenean commodo ligula …"
